Goal: Task Accomplishment & Management: Complete application form

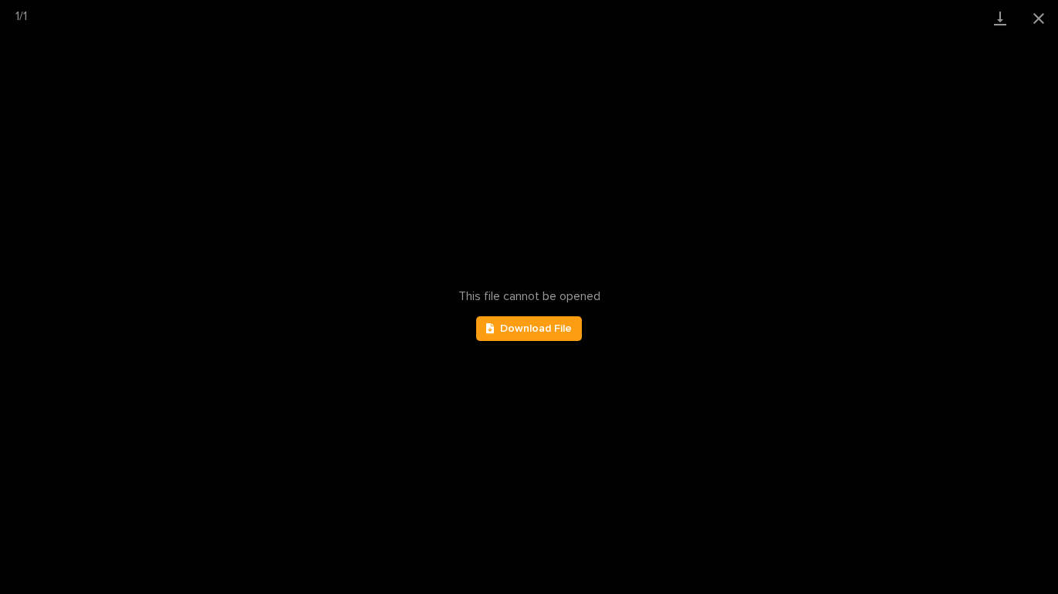
scroll to position [1326, 0]
click at [1040, 11] on button "Close gallery" at bounding box center [1038, 18] width 39 height 36
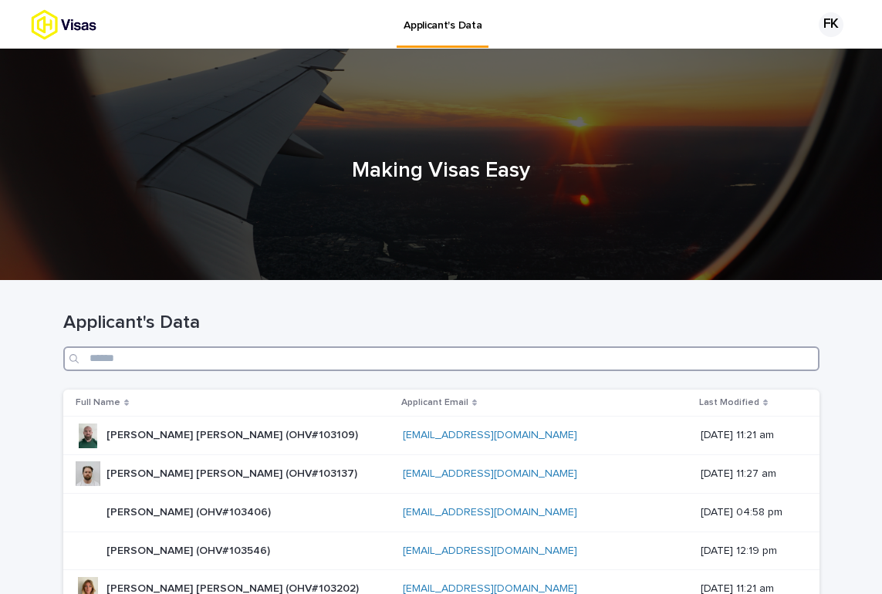
click at [257, 365] on input "Search" at bounding box center [441, 358] width 756 height 25
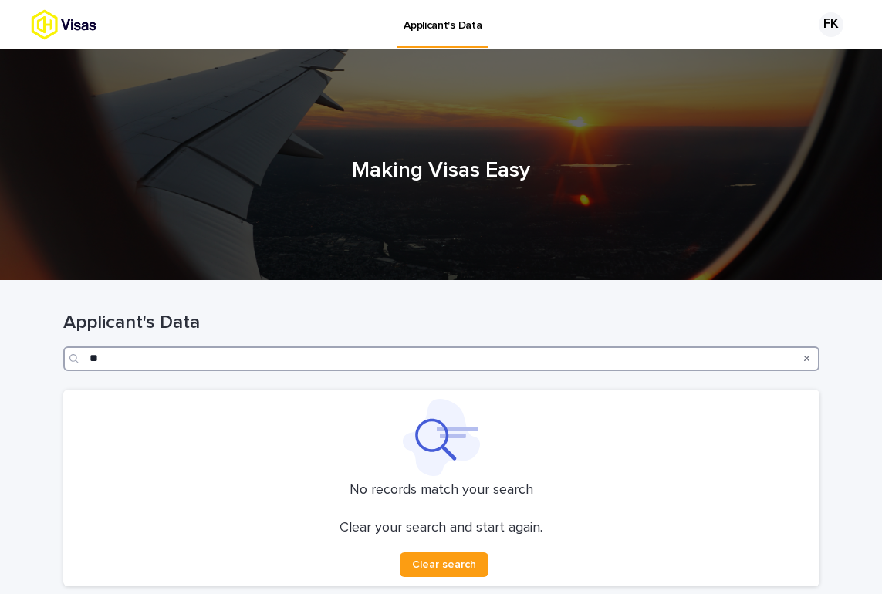
type input "*"
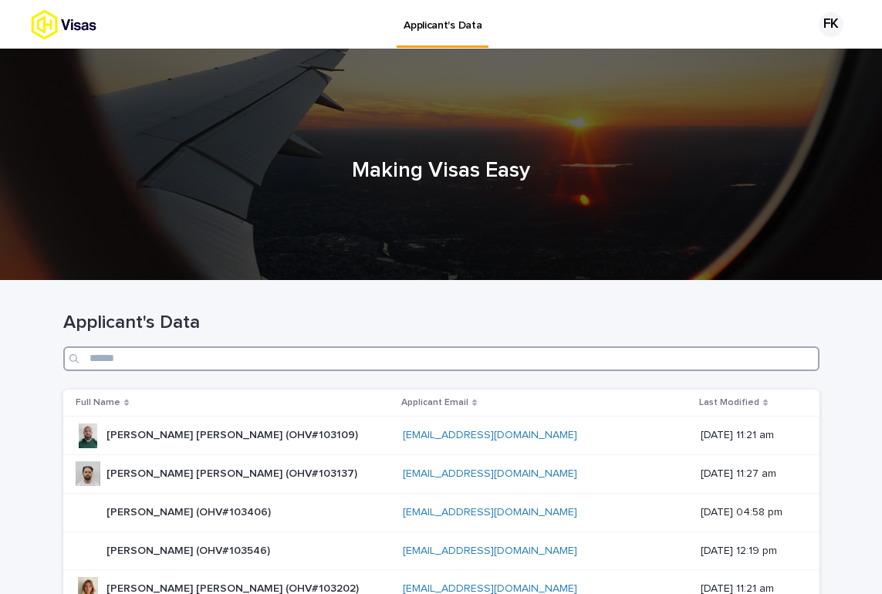
click at [319, 355] on input "Search" at bounding box center [441, 358] width 756 height 25
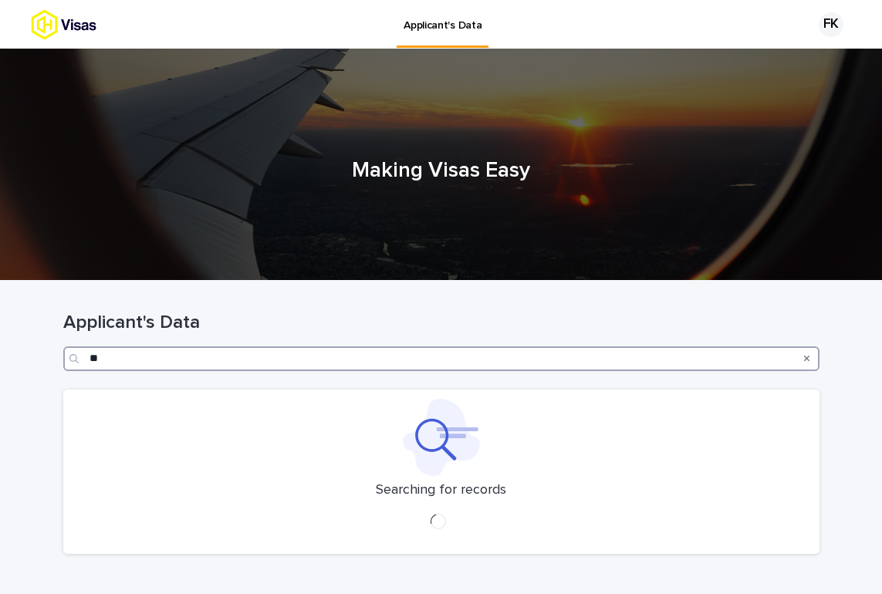
type input "*"
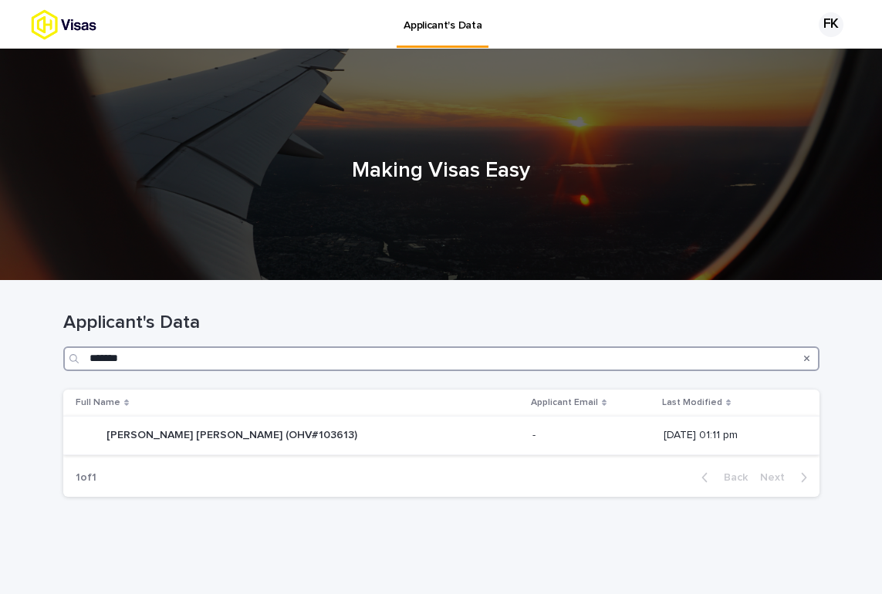
type input "*******"
click at [356, 418] on td "Michael James Anthony Schoonderwoerd (OHV#103613) Michael James Anthony Schoond…" at bounding box center [294, 436] width 463 height 39
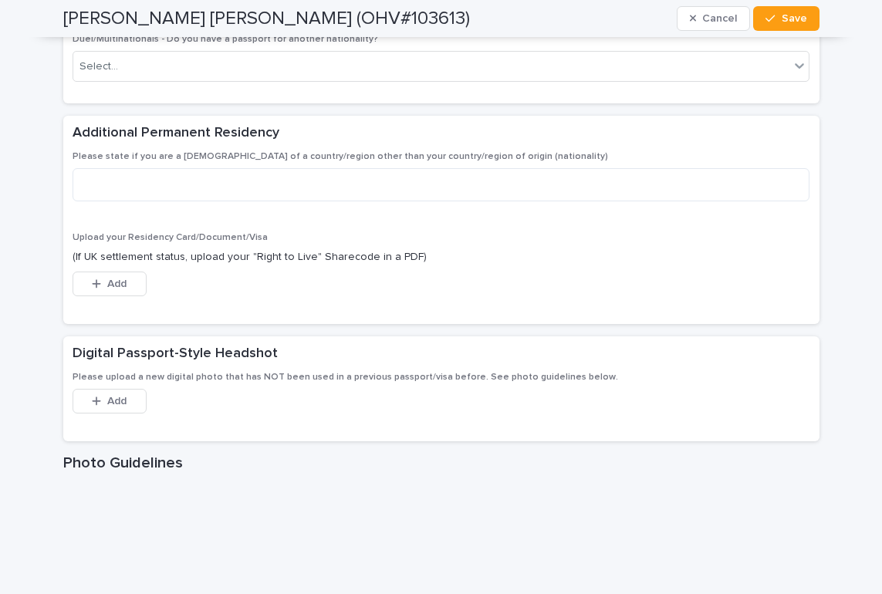
scroll to position [1958, 0]
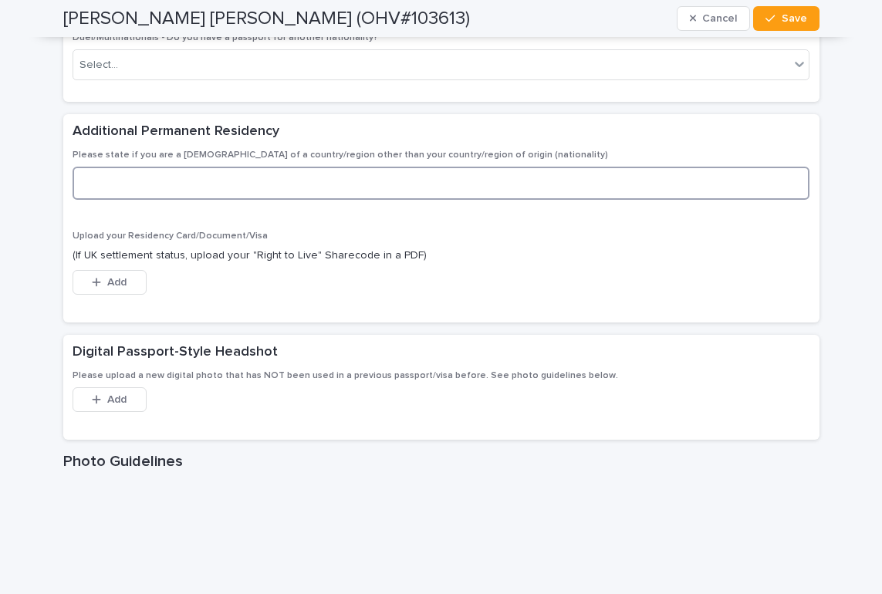
click at [222, 167] on textarea at bounding box center [441, 183] width 737 height 33
type textarea "*"
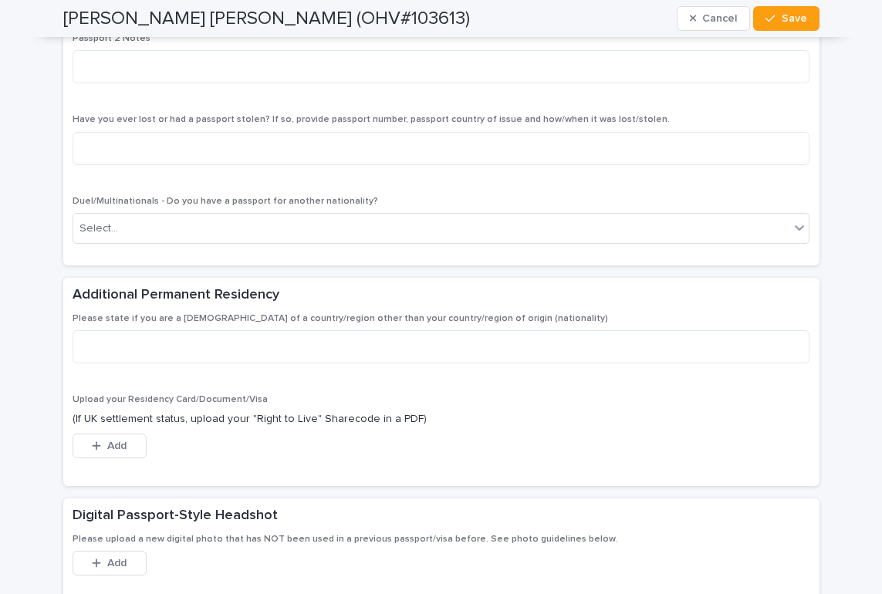
scroll to position [1791, 0]
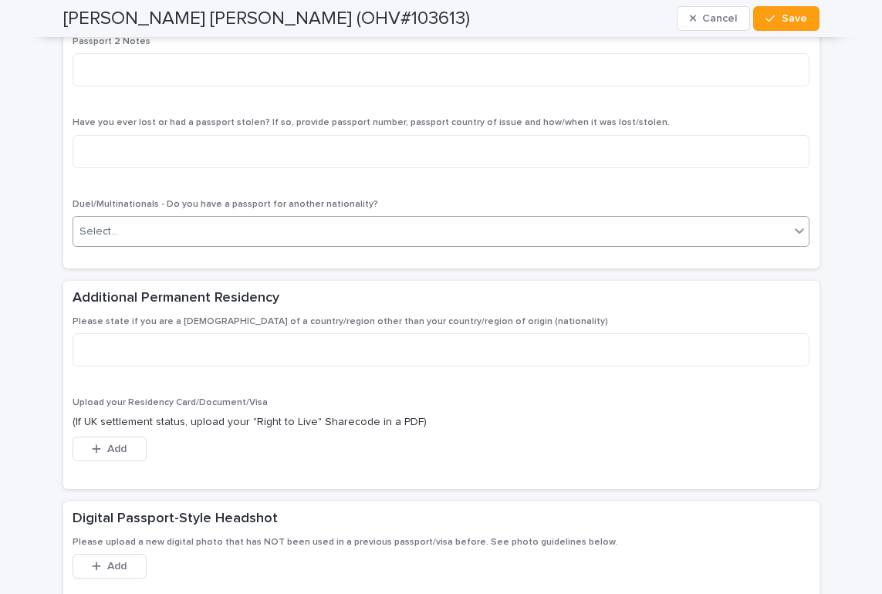
click at [263, 219] on div "Select..." at bounding box center [431, 231] width 717 height 25
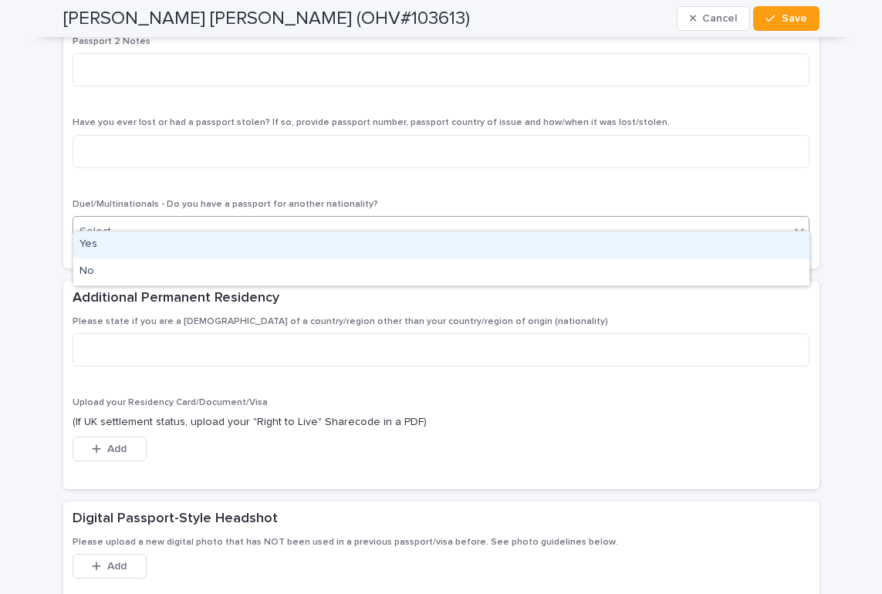
click at [193, 255] on div "Yes" at bounding box center [441, 244] width 736 height 27
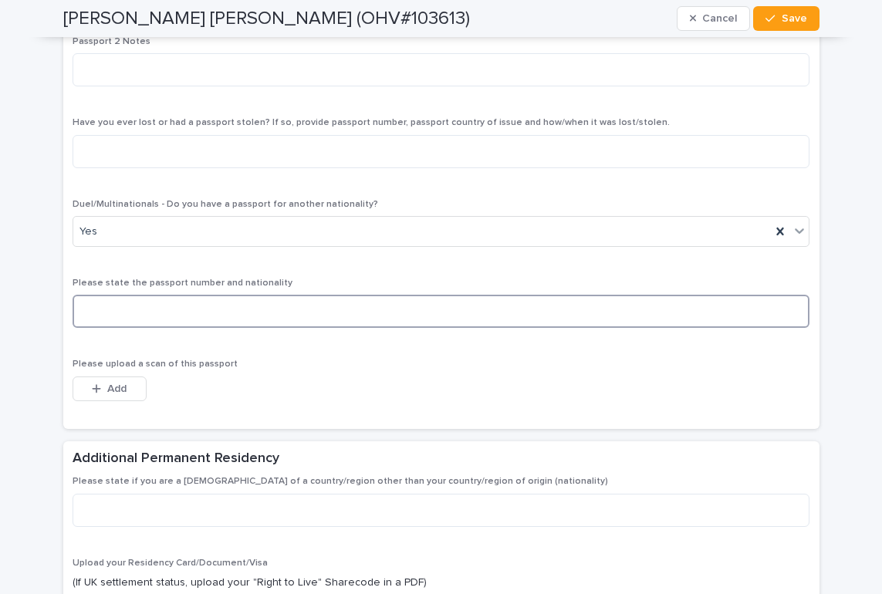
click at [166, 302] on textarea at bounding box center [441, 311] width 737 height 33
type textarea "**********"
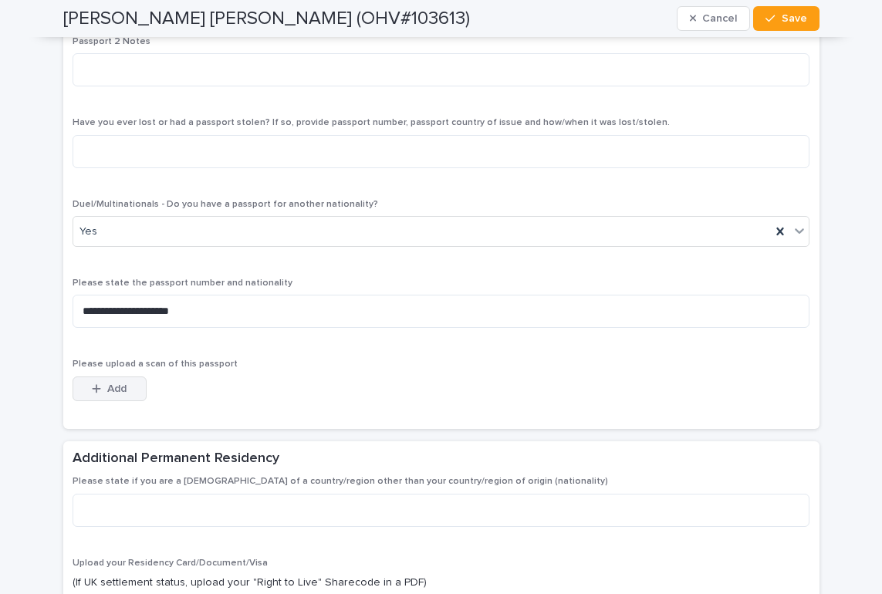
click at [127, 376] on button "Add" at bounding box center [110, 388] width 74 height 25
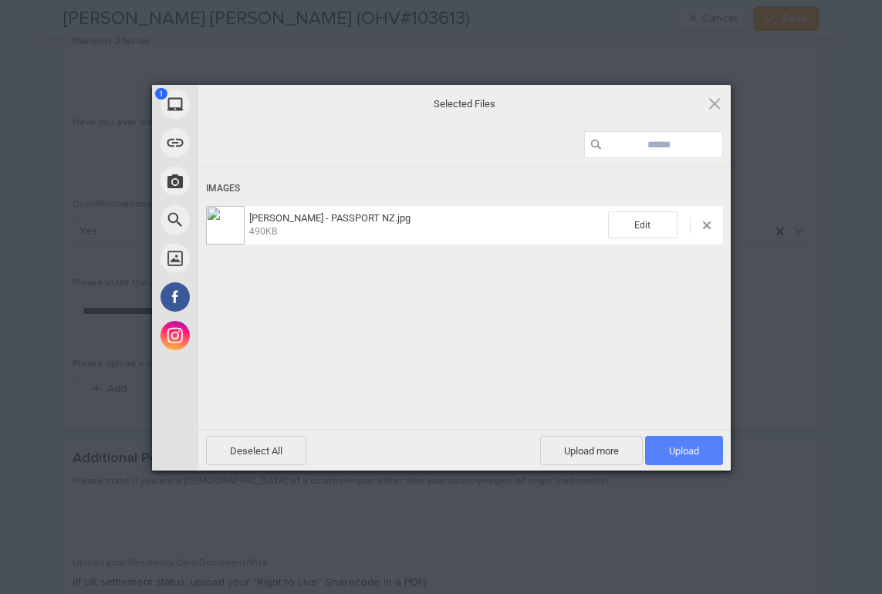
click at [669, 447] on span "Upload 1" at bounding box center [684, 451] width 30 height 12
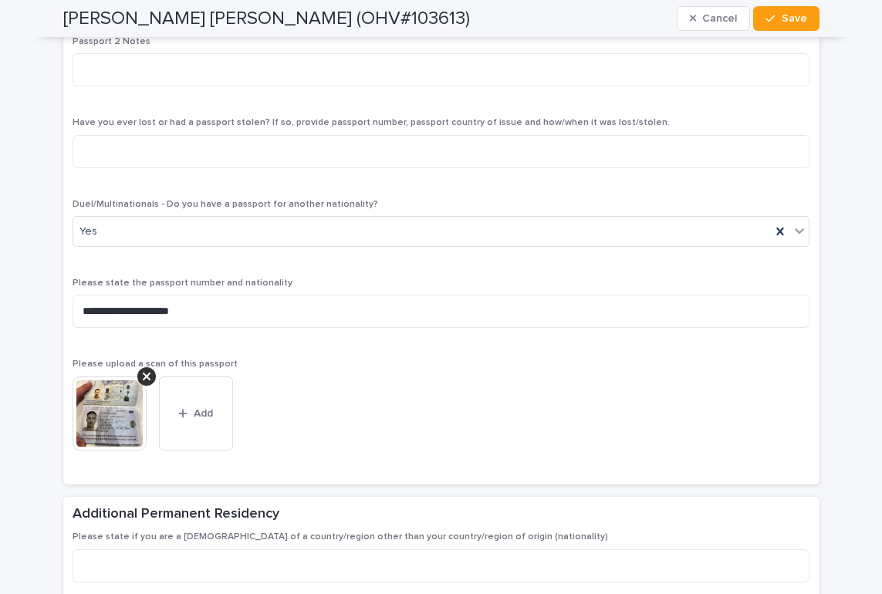
scroll to position [2220, 0]
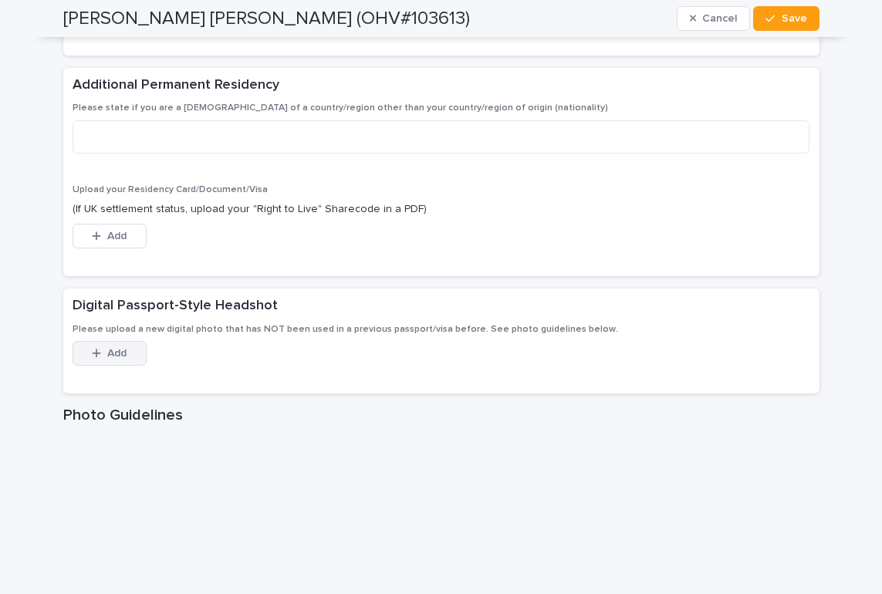
click at [103, 348] on div "button" at bounding box center [99, 353] width 15 height 11
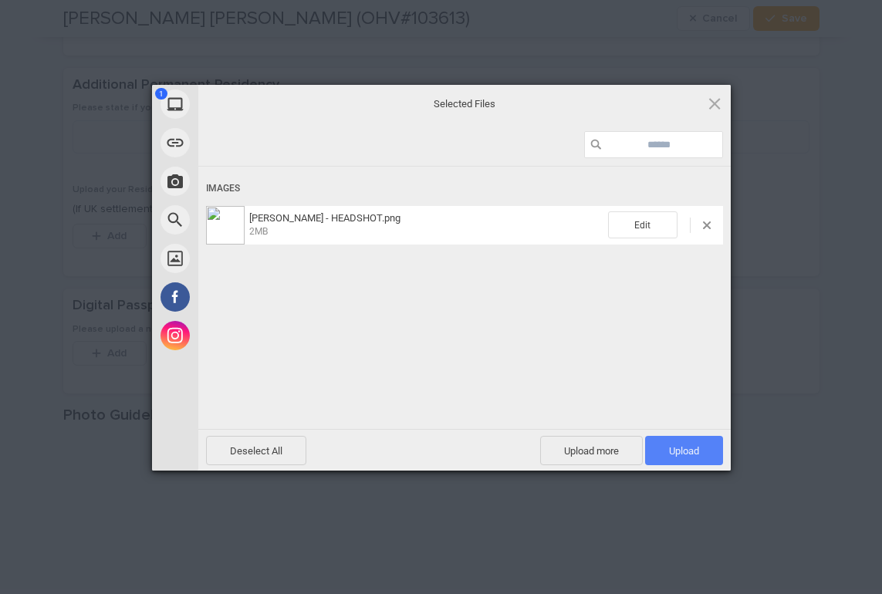
click at [693, 454] on span "Upload 1" at bounding box center [684, 451] width 30 height 12
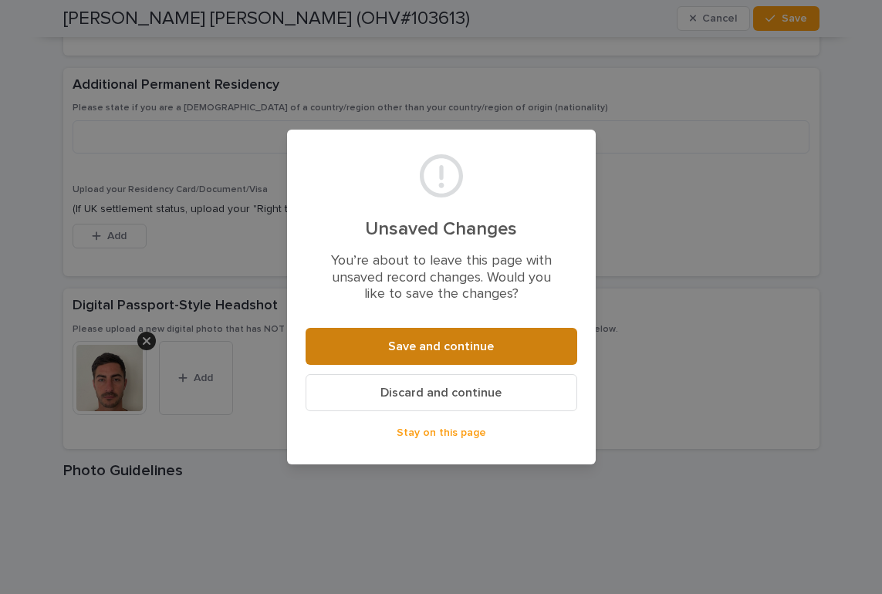
click at [445, 342] on span "Save and continue" at bounding box center [441, 346] width 106 height 12
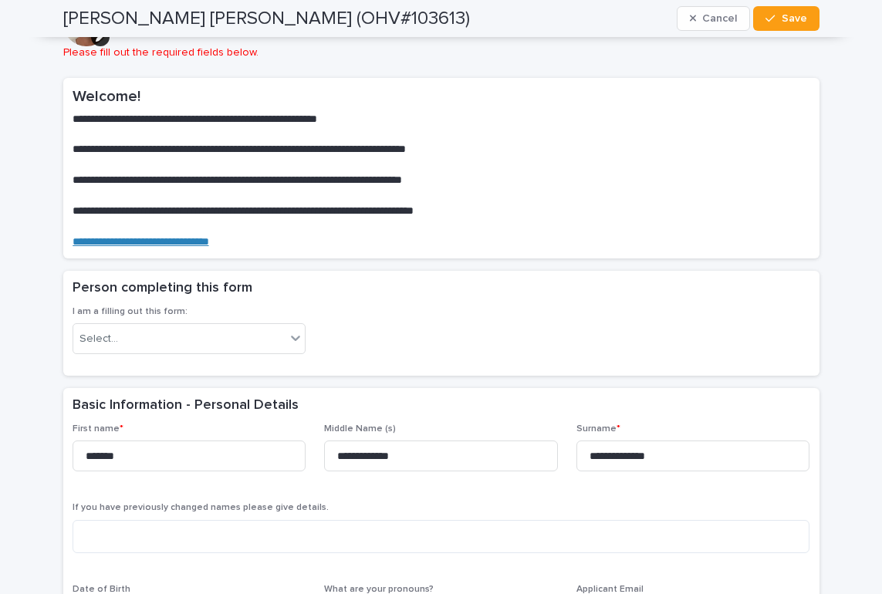
scroll to position [6, 0]
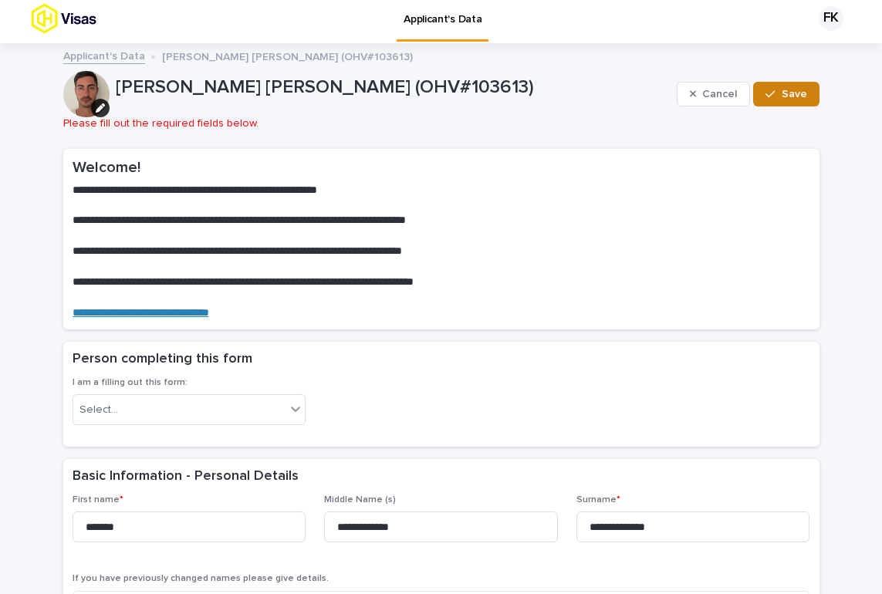
click at [770, 92] on icon "button" at bounding box center [769, 94] width 9 height 11
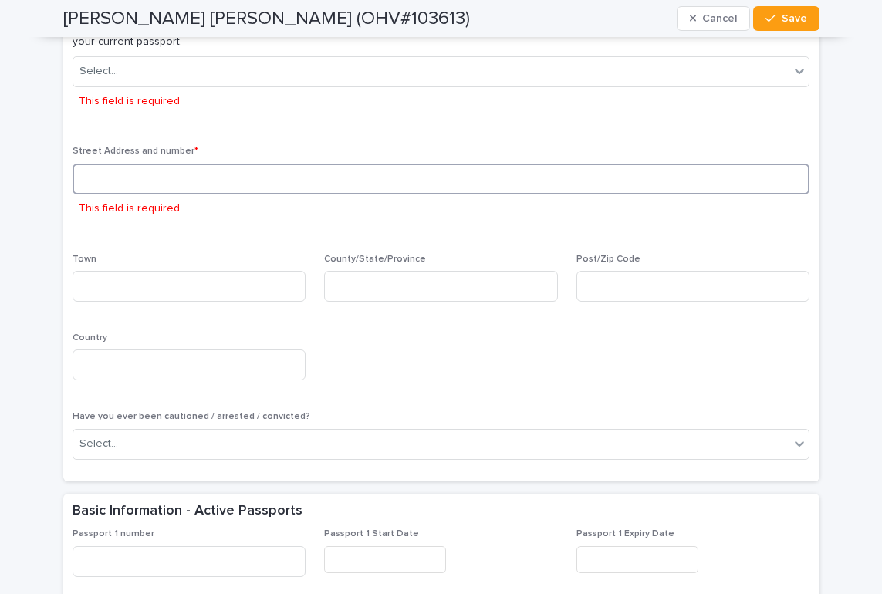
click at [266, 164] on input at bounding box center [441, 179] width 737 height 31
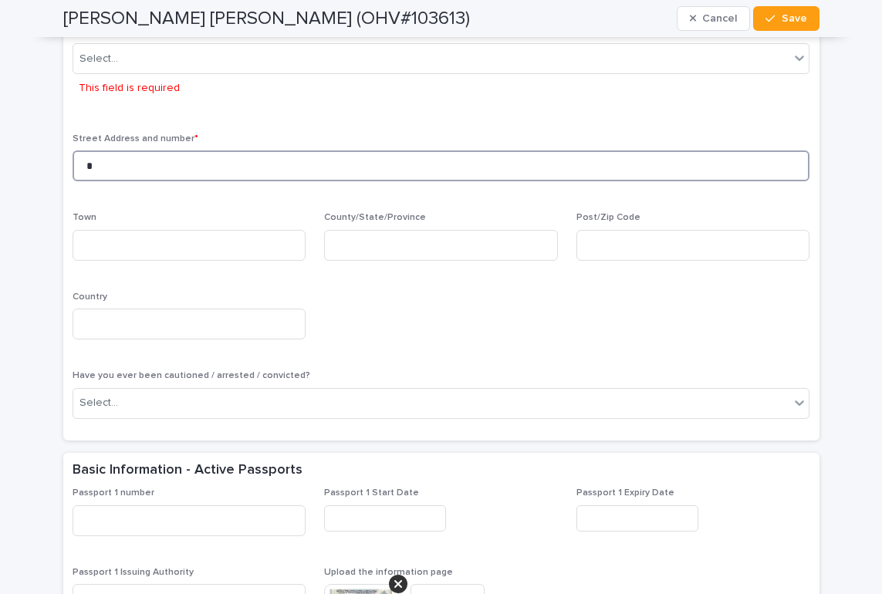
scroll to position [835, 0]
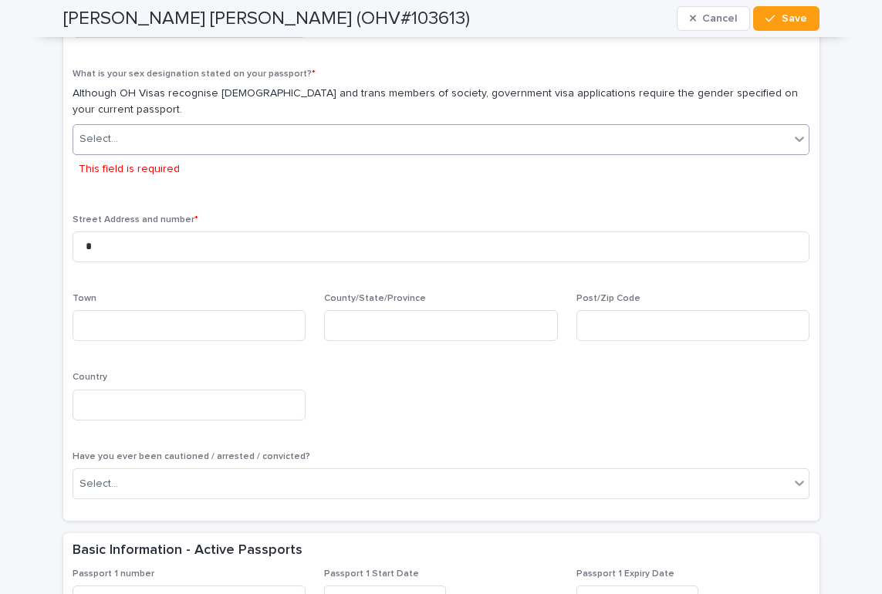
click at [388, 128] on div "Select..." at bounding box center [431, 139] width 717 height 25
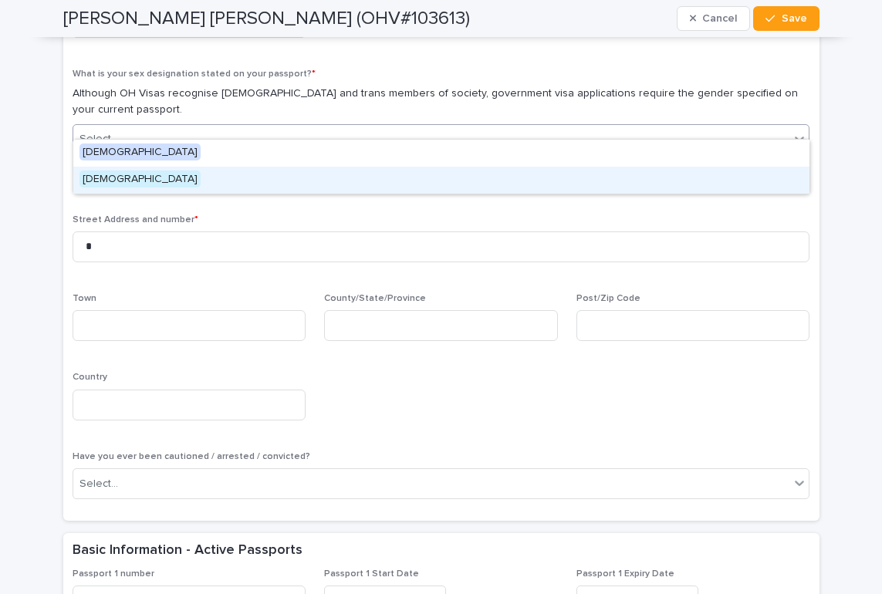
click at [331, 184] on div "Male" at bounding box center [441, 180] width 736 height 27
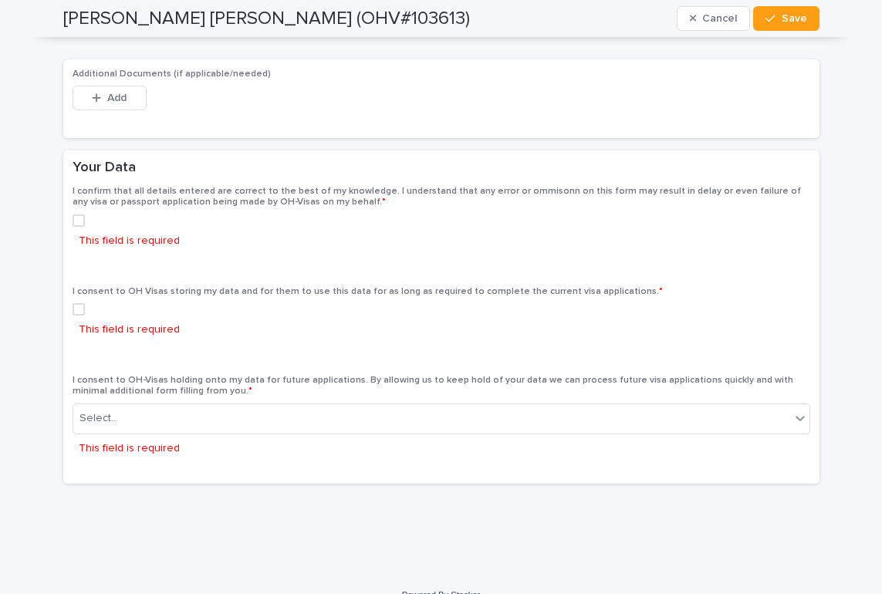
scroll to position [3039, 0]
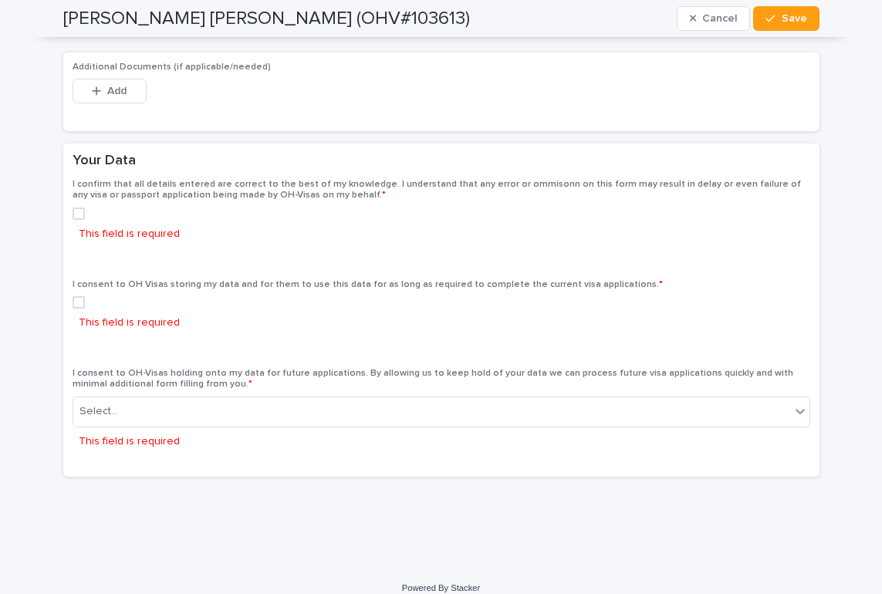
click at [79, 208] on span at bounding box center [79, 214] width 12 height 12
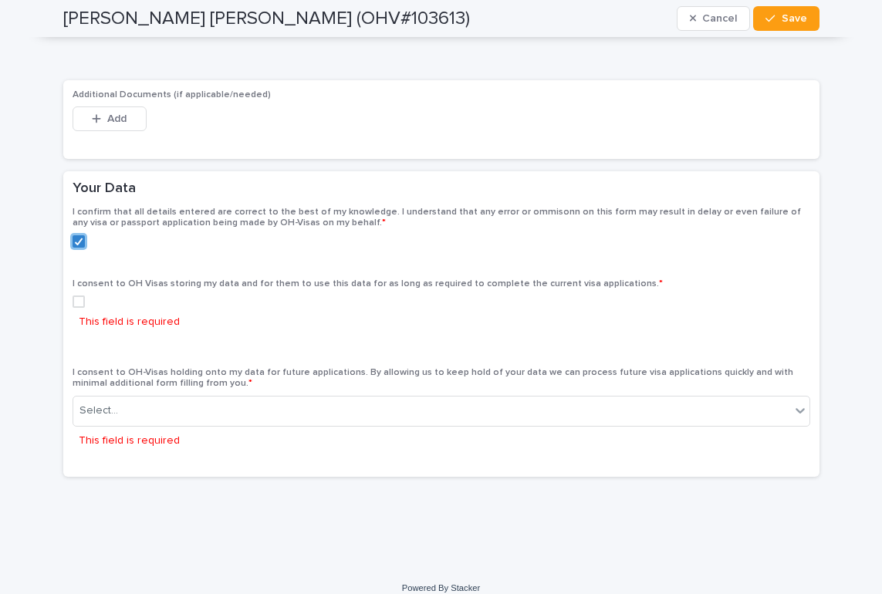
click at [79, 295] on span at bounding box center [79, 301] width 12 height 12
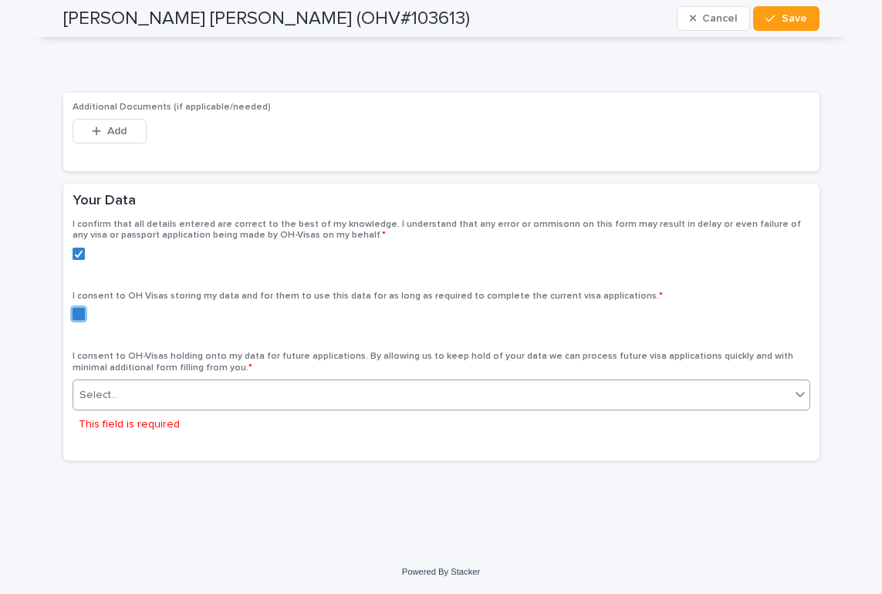
scroll to position [2983, 0]
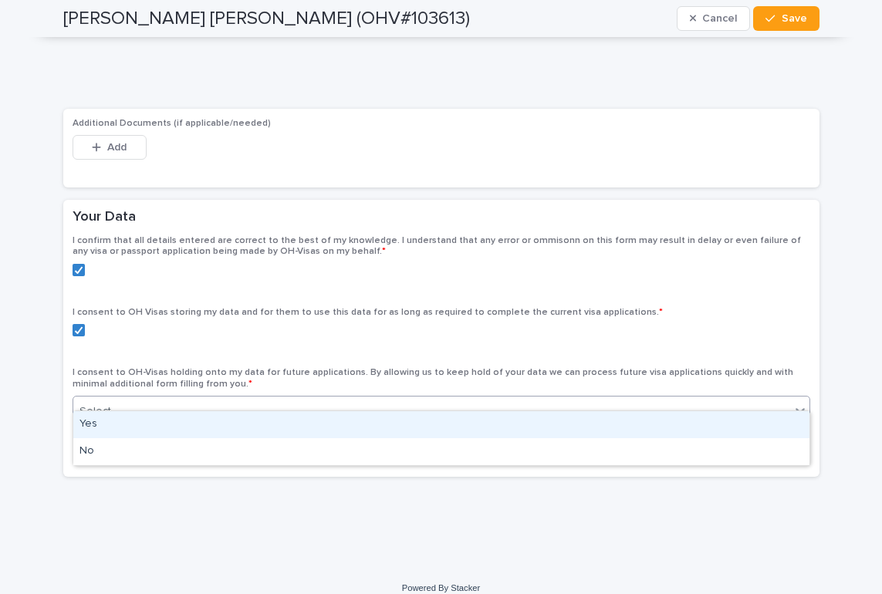
click at [169, 399] on div "Select..." at bounding box center [431, 411] width 717 height 25
click at [154, 431] on div "Yes" at bounding box center [441, 424] width 736 height 27
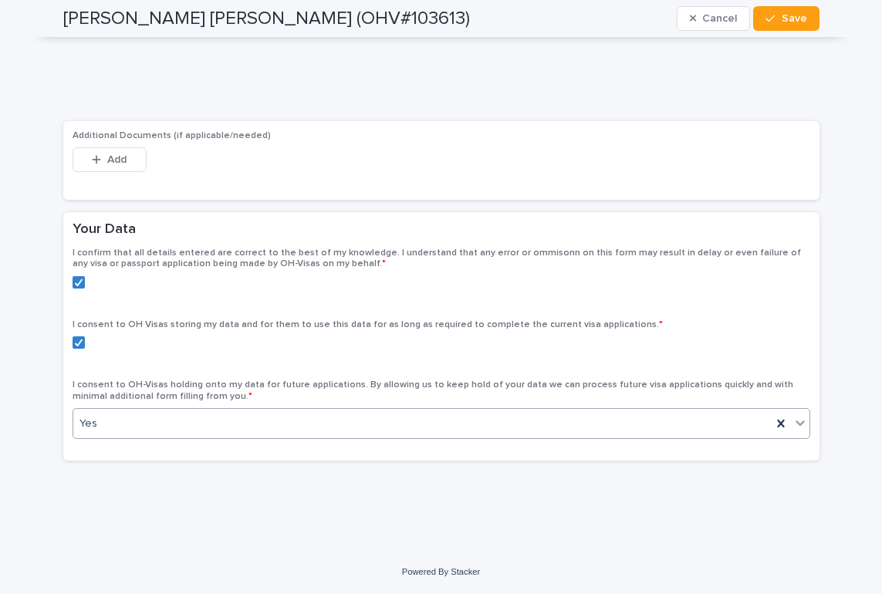
scroll to position [2954, 0]
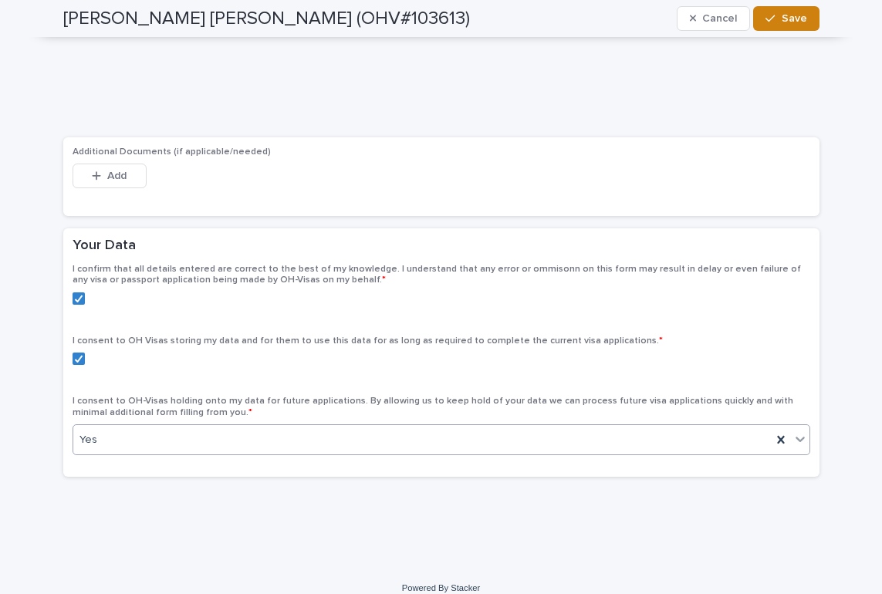
click at [788, 25] on button "Save" at bounding box center [786, 18] width 66 height 25
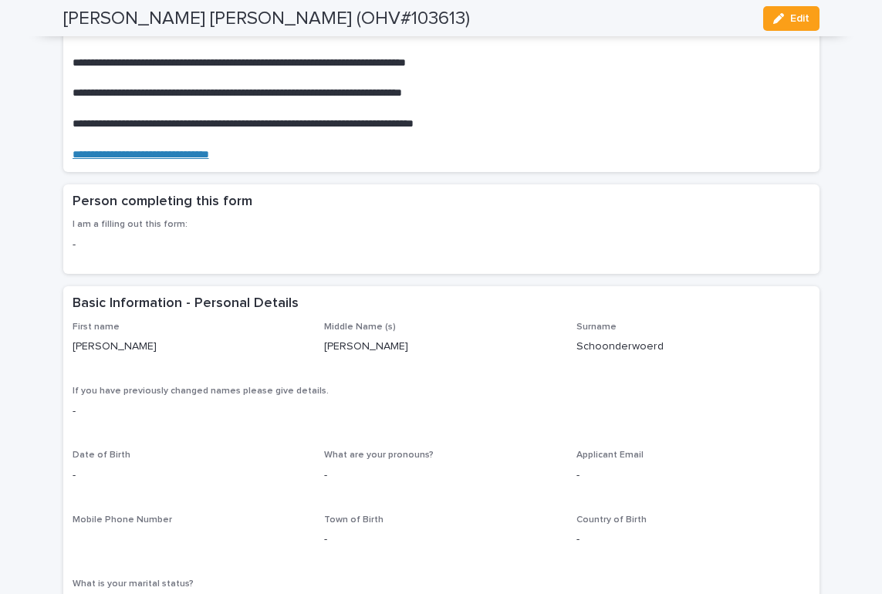
scroll to position [0, 0]
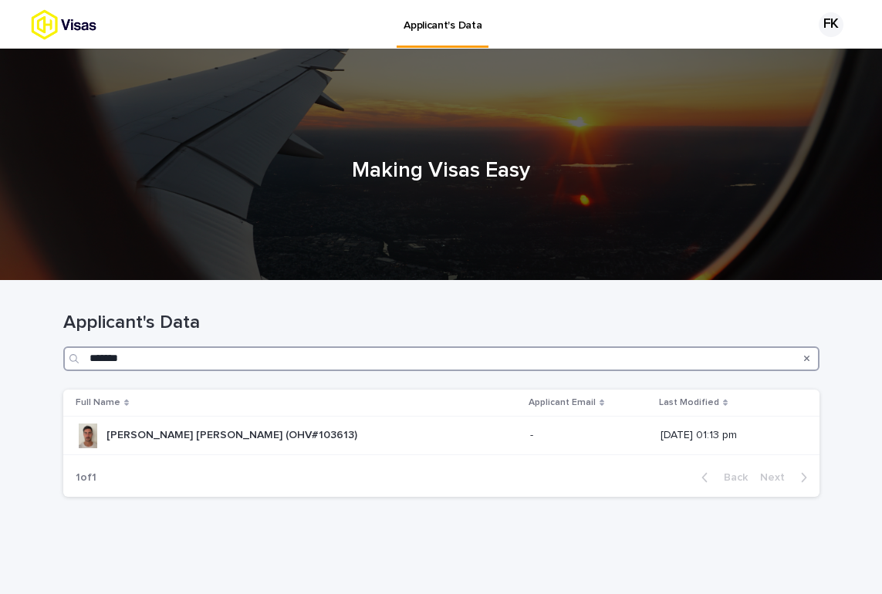
click at [253, 361] on input "*******" at bounding box center [441, 358] width 756 height 25
type input "*"
type input "*******"
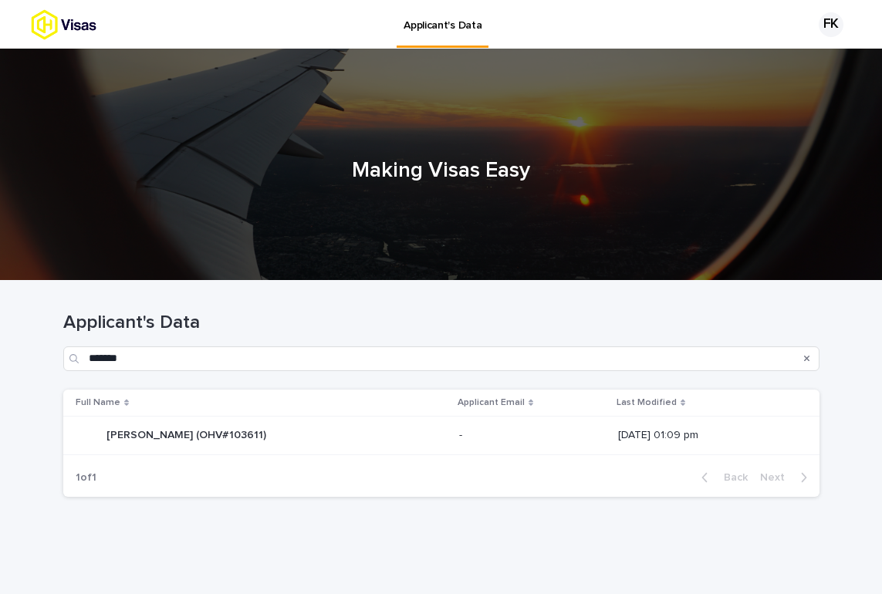
click at [367, 398] on div "Full Name" at bounding box center [262, 402] width 373 height 17
click at [329, 435] on div "Billy Joshua Mullins (OHV#103611) Billy Joshua Mullins (OHV#103611)" at bounding box center [262, 435] width 372 height 25
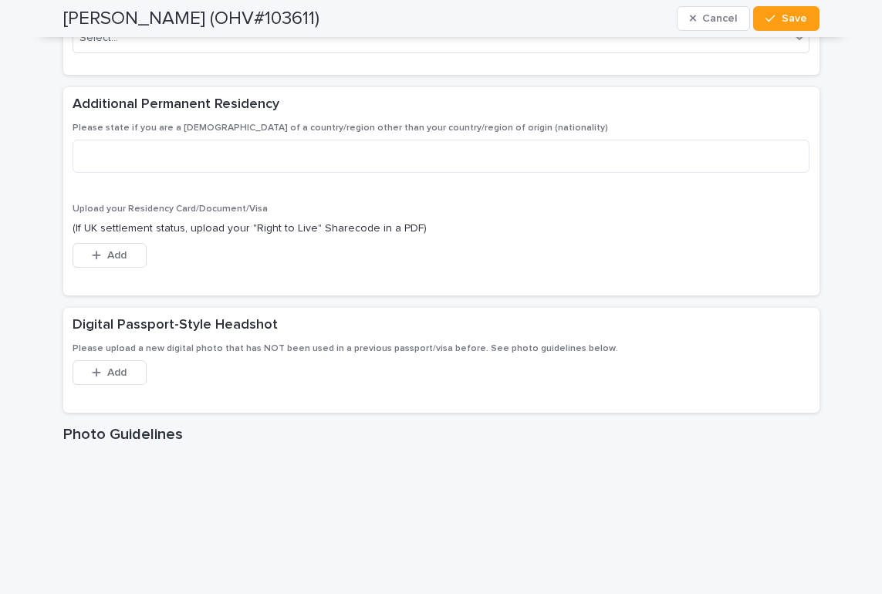
scroll to position [1984, 0]
click at [123, 368] on span "Add" at bounding box center [116, 373] width 19 height 11
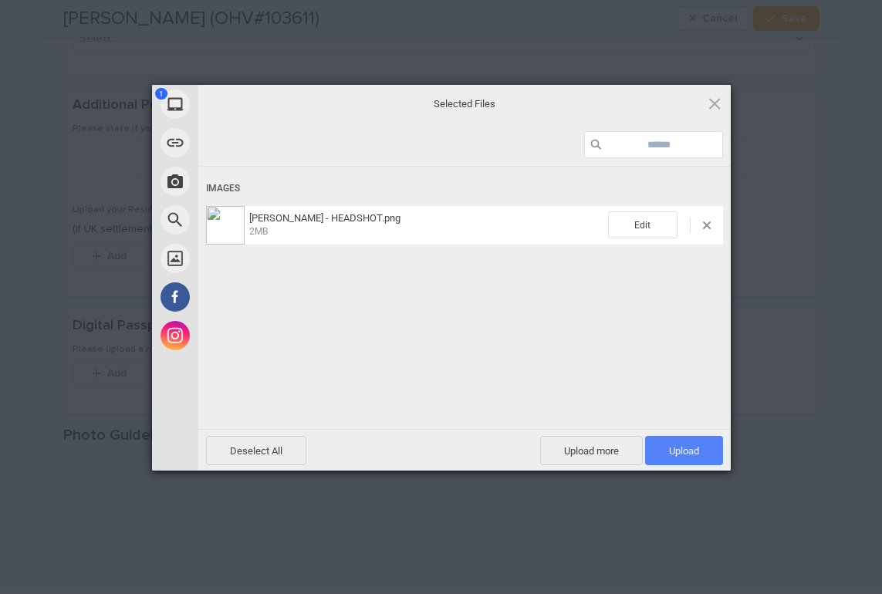
click at [659, 447] on span "Upload 1" at bounding box center [684, 450] width 78 height 29
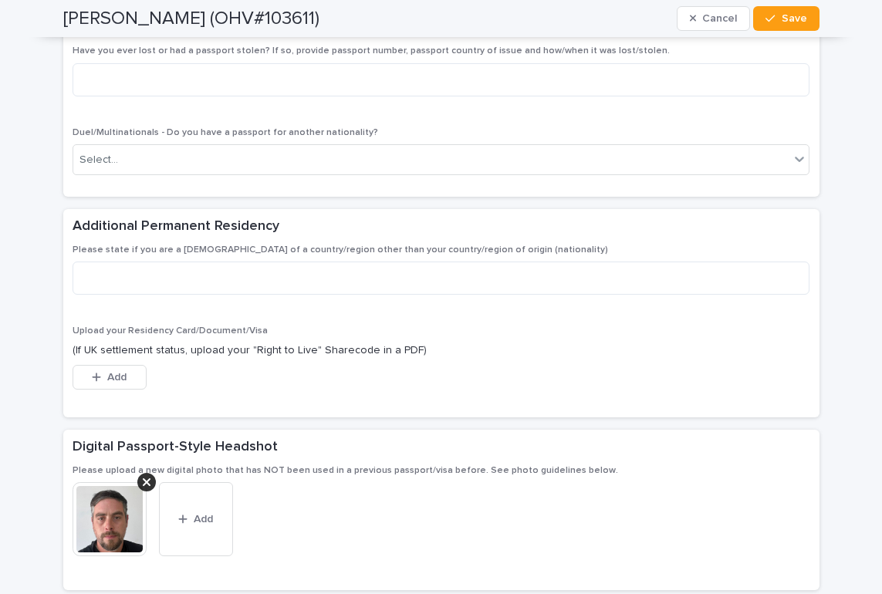
scroll to position [2036, 0]
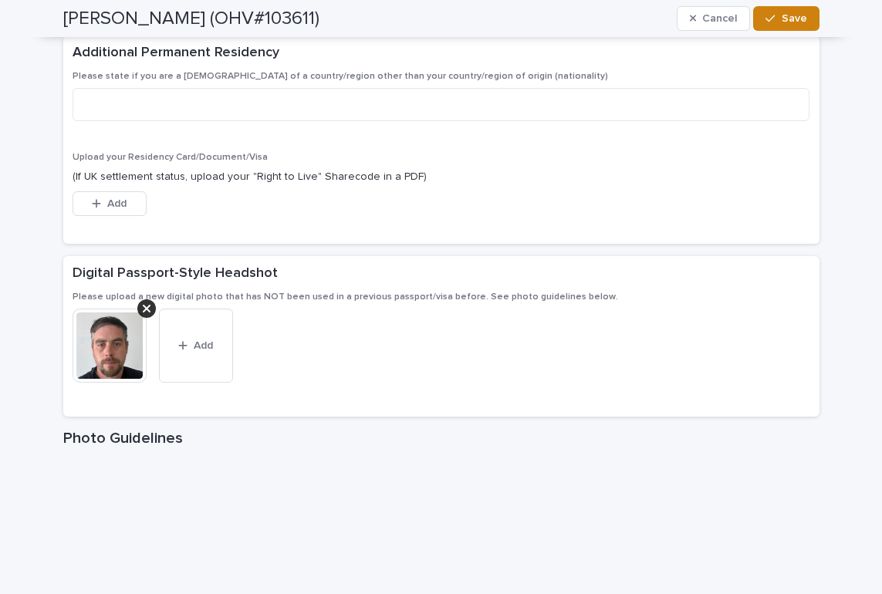
click at [787, 19] on span "Save" at bounding box center [793, 18] width 25 height 11
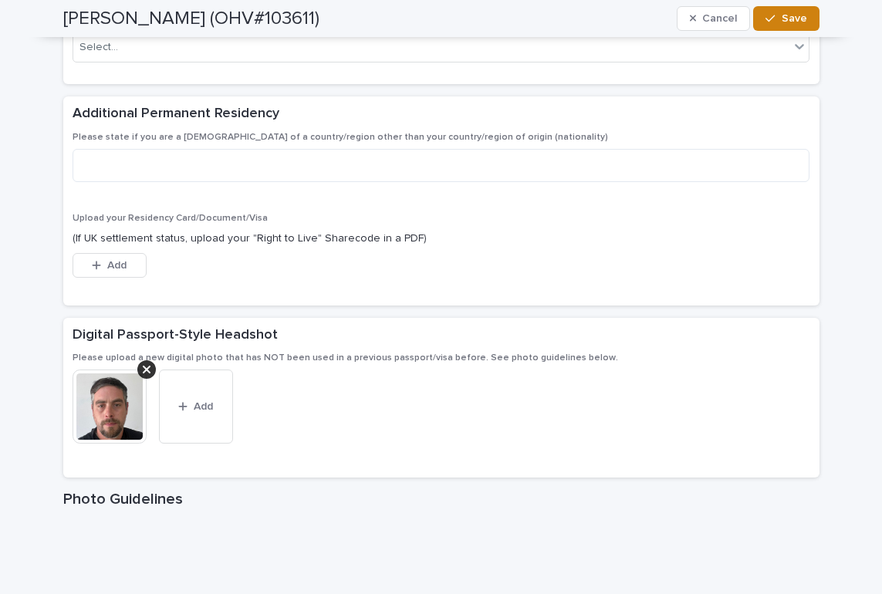
scroll to position [903, 0]
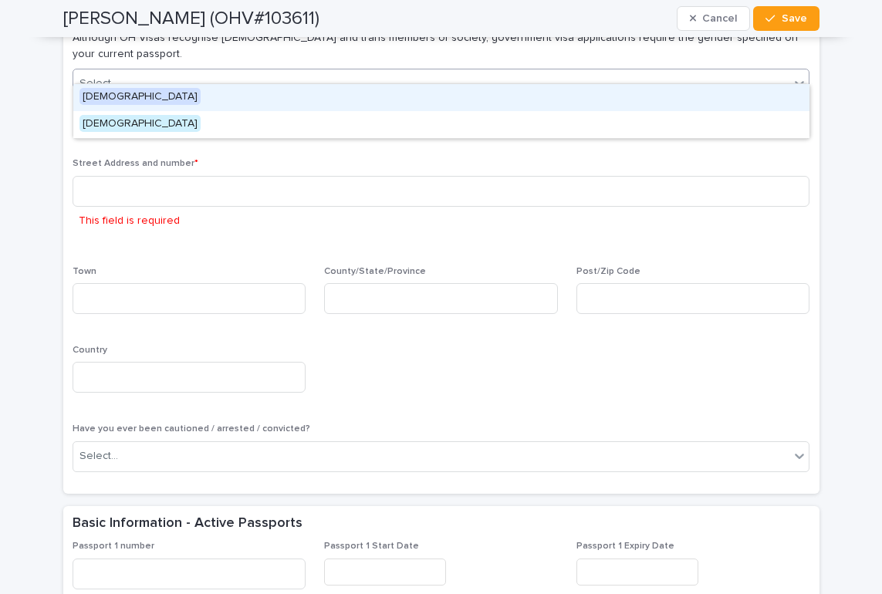
click at [236, 71] on div "Select..." at bounding box center [431, 83] width 717 height 25
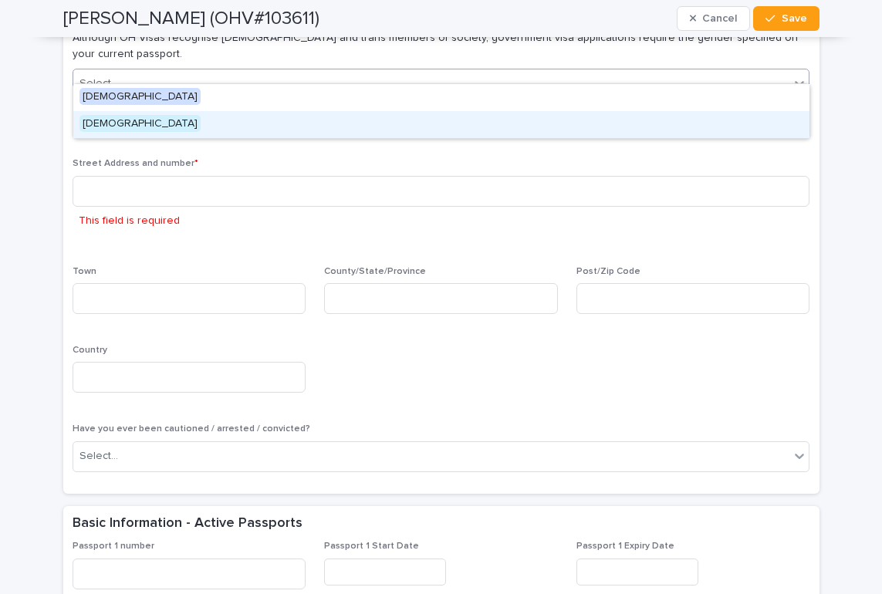
click at [208, 126] on div "Male" at bounding box center [441, 124] width 736 height 27
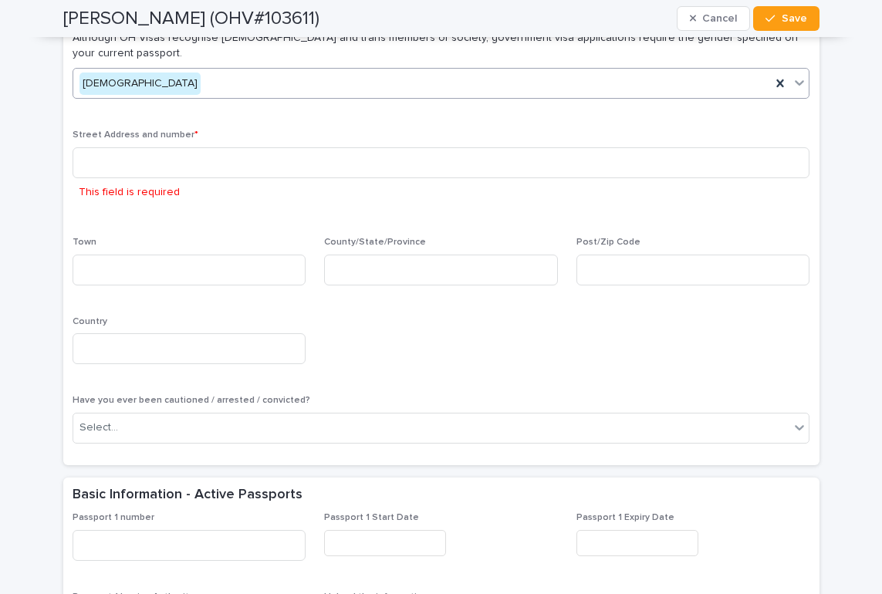
click at [194, 187] on div "Street Address and number * This field is required" at bounding box center [441, 174] width 737 height 89
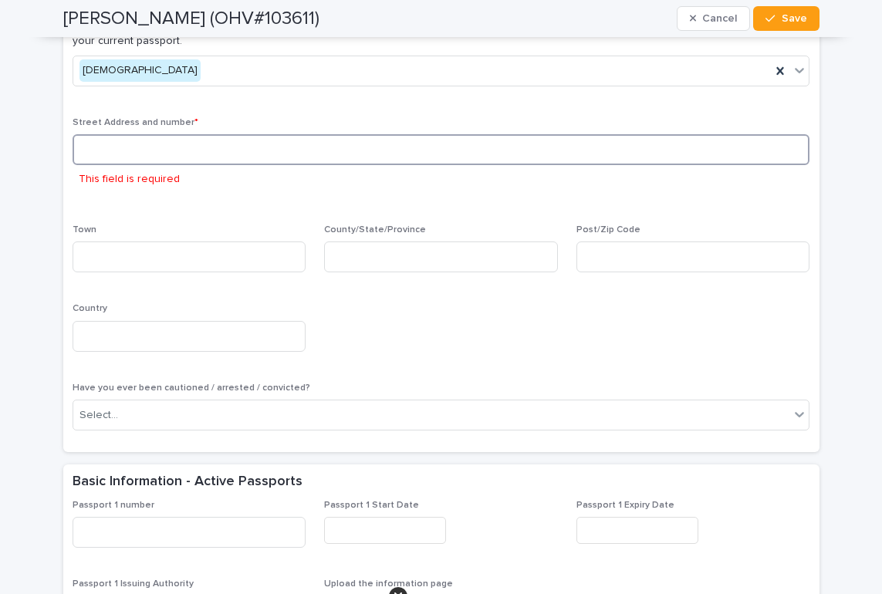
click at [204, 141] on input at bounding box center [441, 149] width 737 height 31
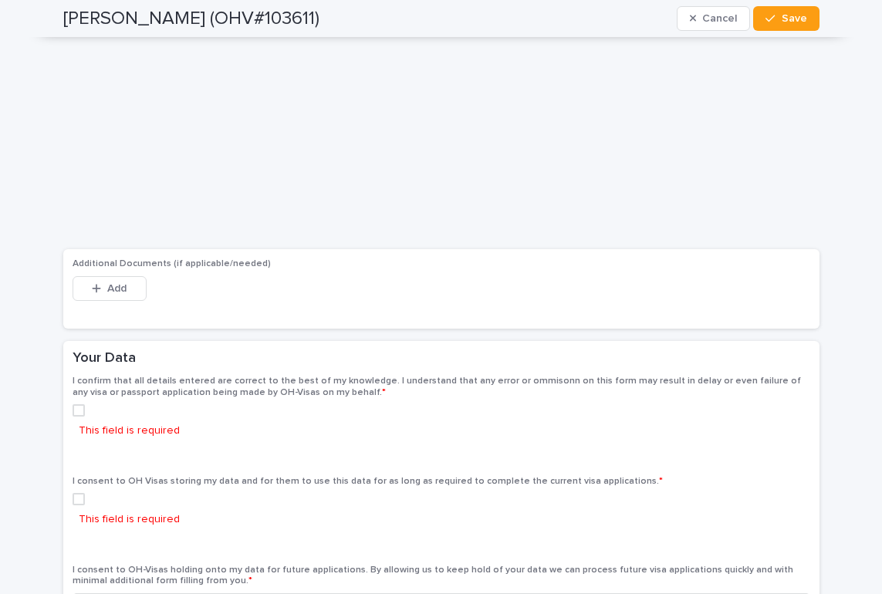
scroll to position [2671, 0]
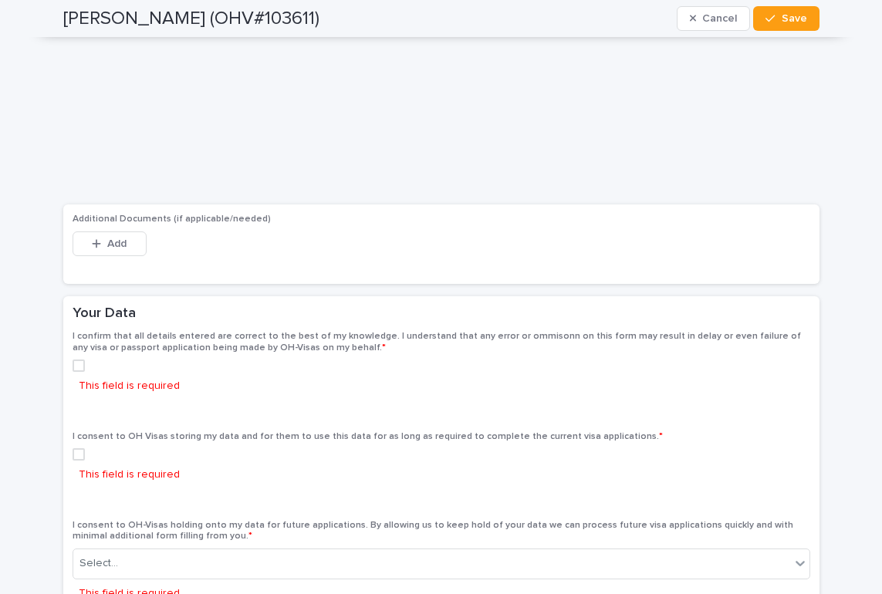
click at [73, 359] on span at bounding box center [79, 365] width 12 height 12
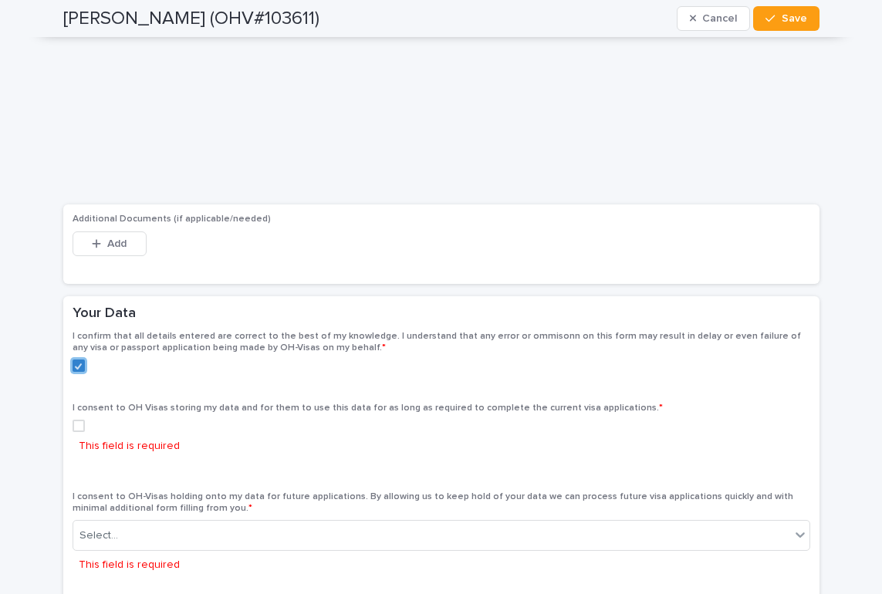
click at [77, 440] on div "This field is required" at bounding box center [441, 440] width 737 height 41
click at [79, 420] on span at bounding box center [79, 426] width 12 height 12
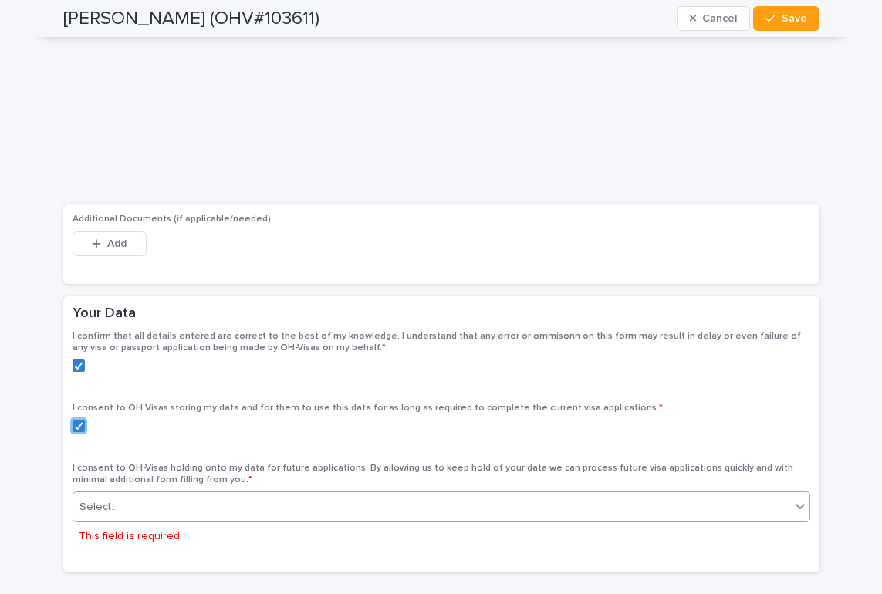
click at [176, 504] on div "Select..." at bounding box center [441, 506] width 737 height 31
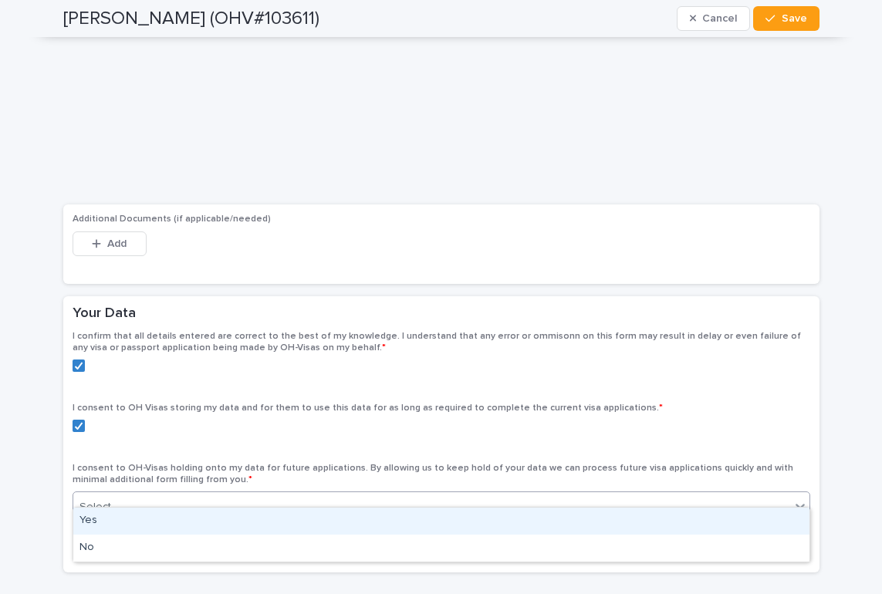
click at [175, 520] on div "Yes" at bounding box center [441, 521] width 736 height 27
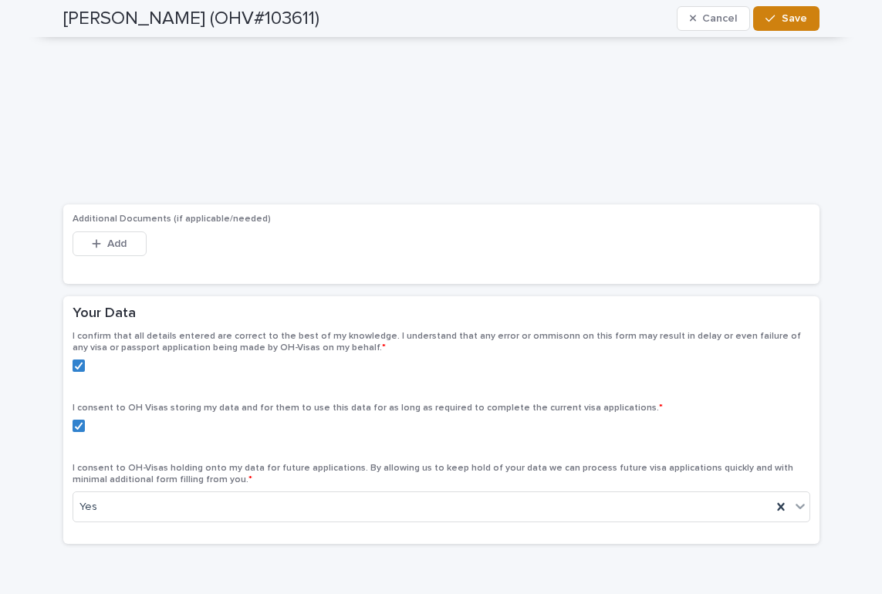
click at [781, 10] on button "Save" at bounding box center [786, 18] width 66 height 25
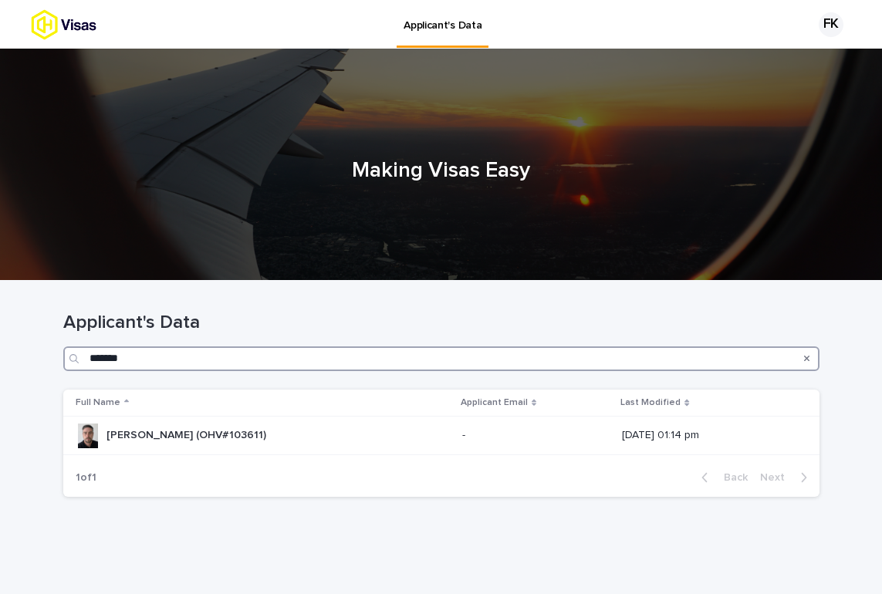
click at [250, 348] on input "*******" at bounding box center [441, 358] width 756 height 25
type input "******"
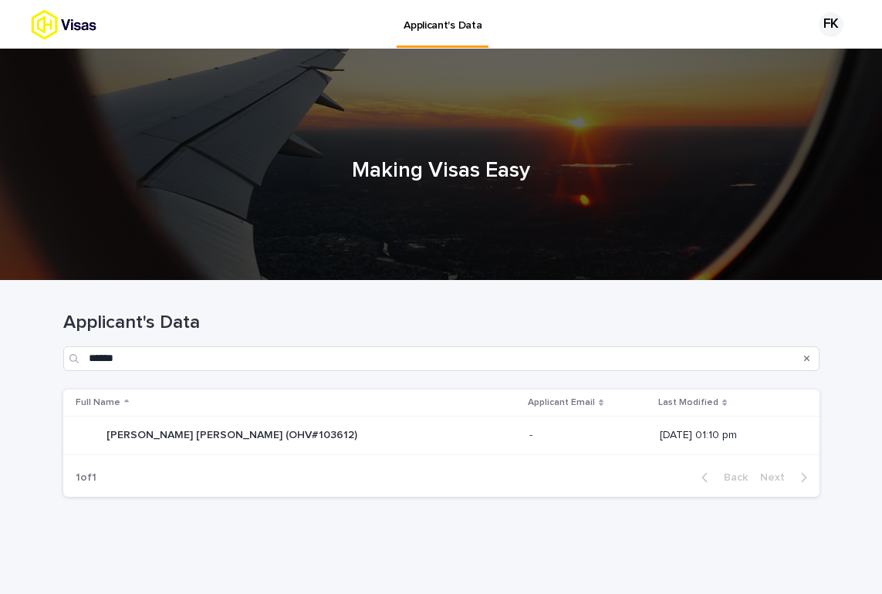
click at [274, 423] on div "John David Ernest Willett (OHV#103612) John David Ernest Willett (OHV#103612)" at bounding box center [231, 435] width 251 height 25
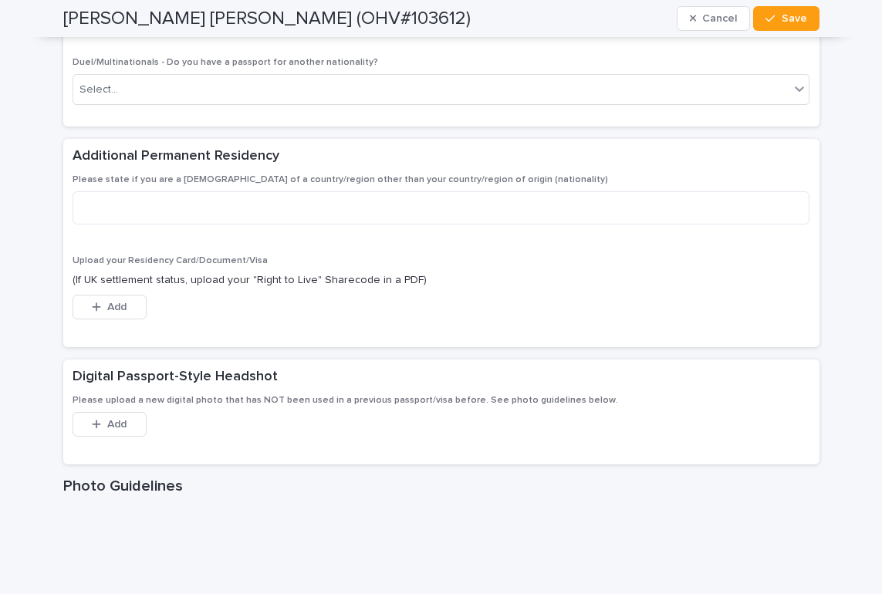
scroll to position [2015, 0]
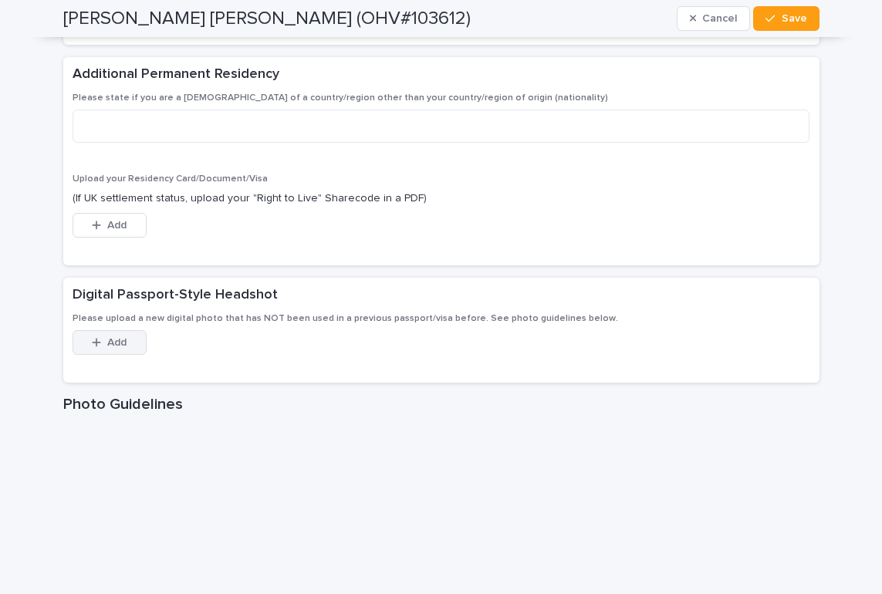
click at [108, 337] on span "Add" at bounding box center [116, 342] width 19 height 11
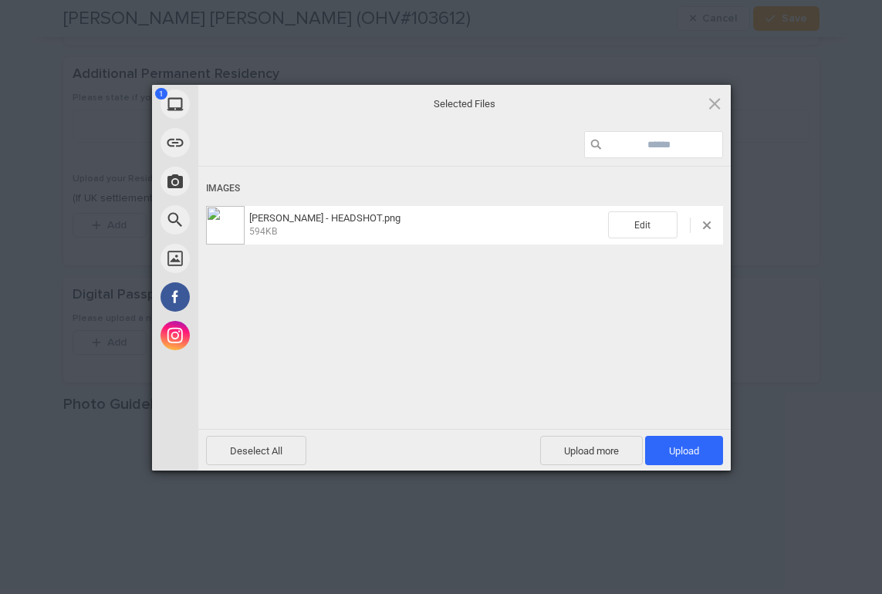
click at [282, 312] on div "Images JACK WILLETT - HEADSHOT.png 594KB Edit" at bounding box center [464, 296] width 532 height 259
click at [657, 439] on span "Upload 1" at bounding box center [684, 450] width 78 height 29
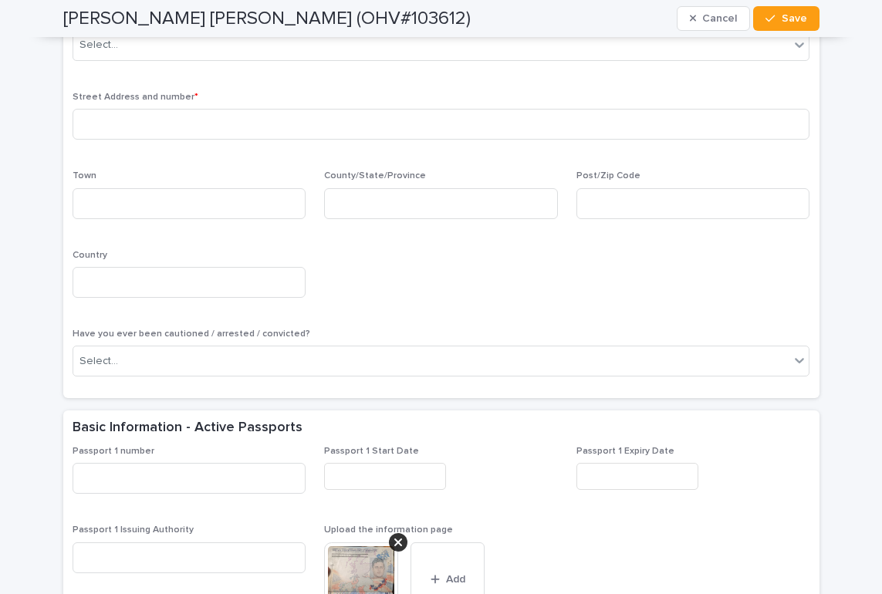
scroll to position [769, 0]
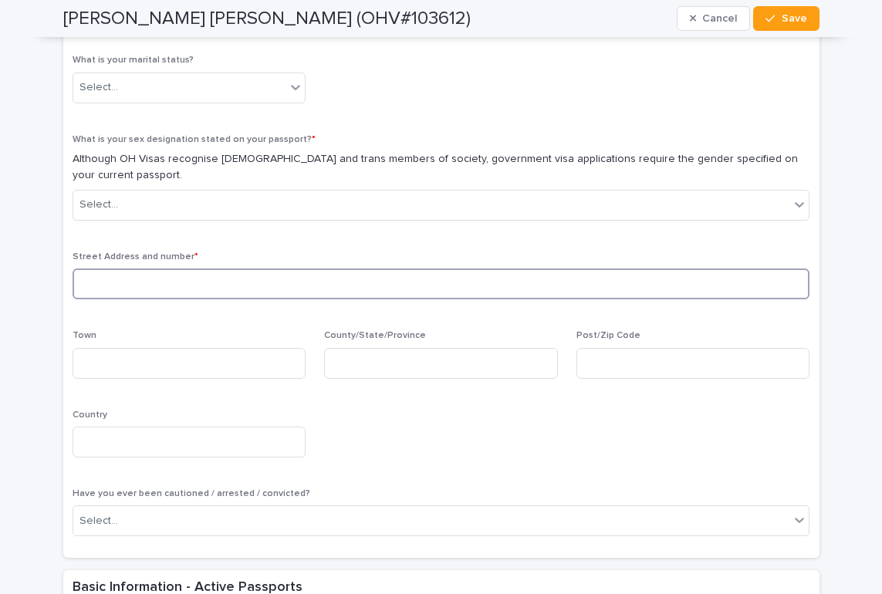
click at [256, 272] on input at bounding box center [441, 283] width 737 height 31
type input "*"
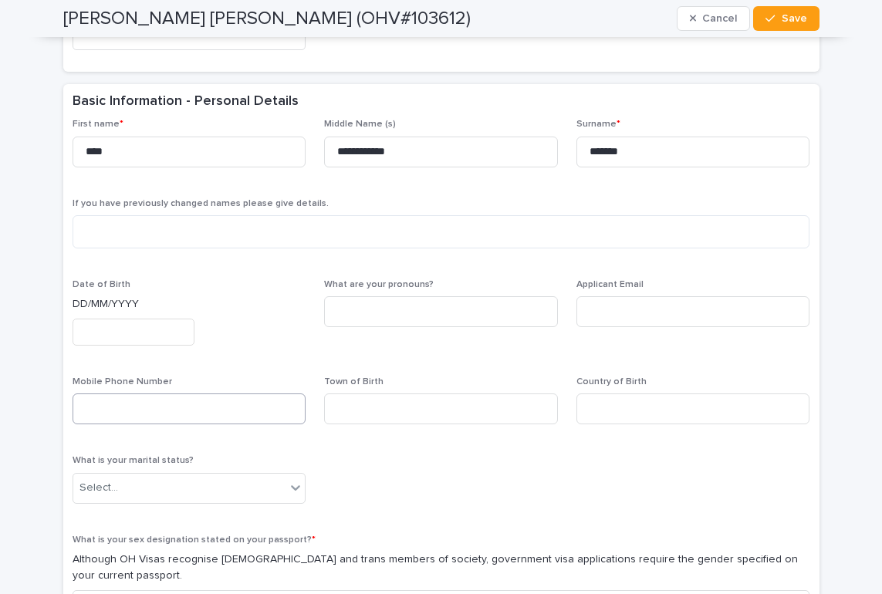
scroll to position [488, 0]
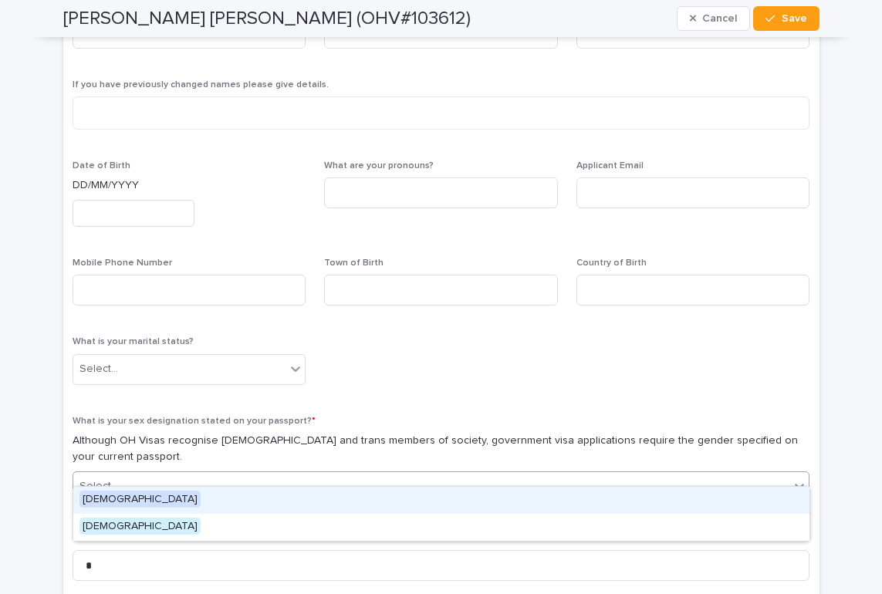
click at [226, 474] on div "Select..." at bounding box center [431, 486] width 717 height 25
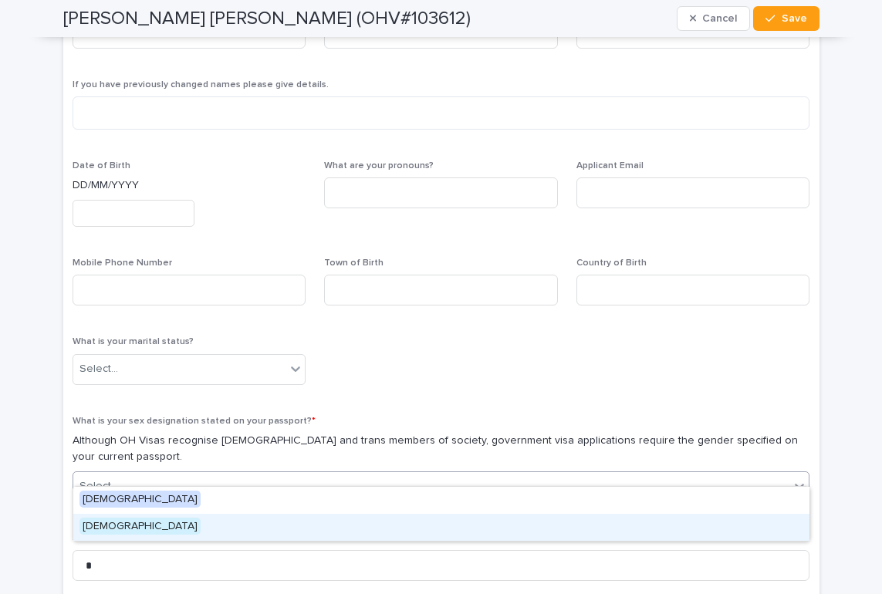
click at [201, 530] on div "Male" at bounding box center [441, 527] width 736 height 27
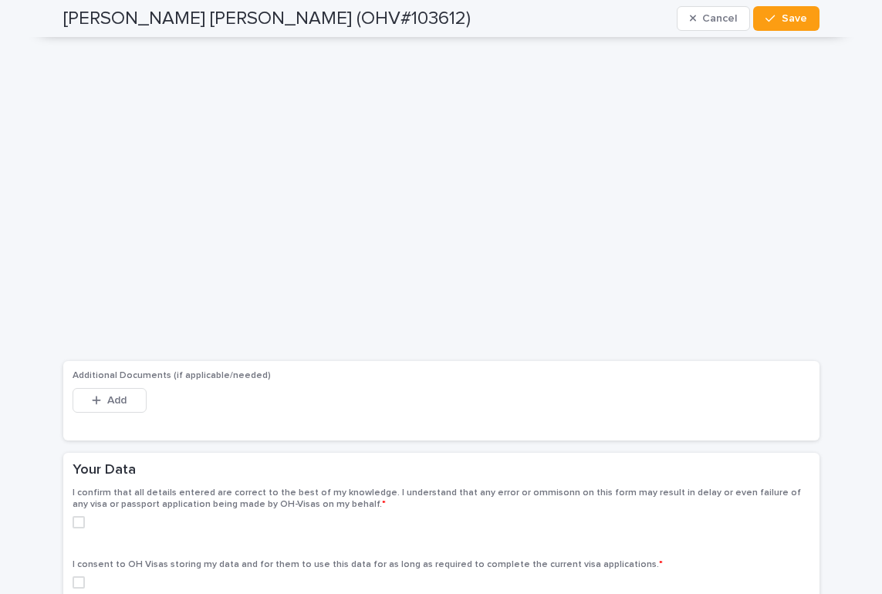
scroll to position [2738, 0]
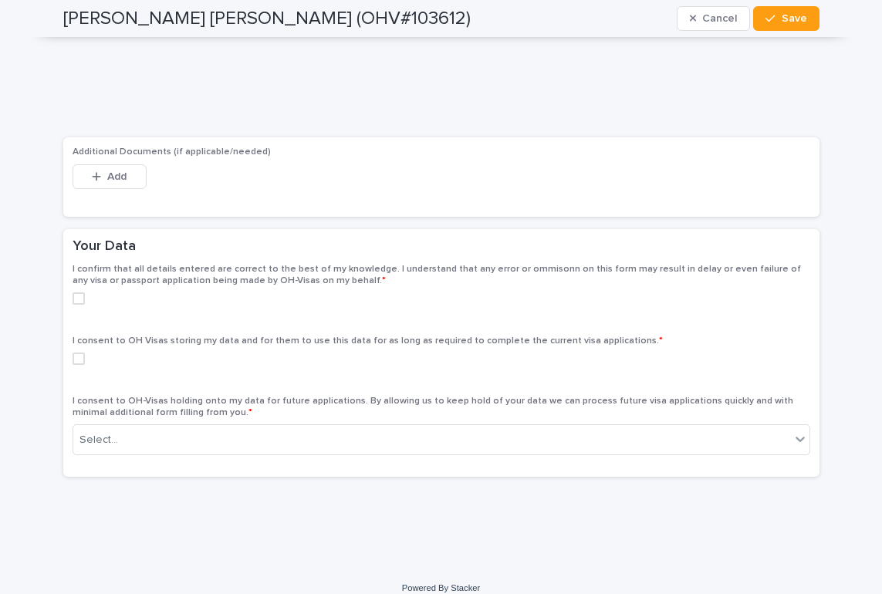
click at [75, 274] on div "I confirm that all details entered are correct to the best of my knowledge. I u…" at bounding box center [441, 290] width 737 height 53
click at [76, 292] on span at bounding box center [79, 298] width 12 height 12
click at [77, 353] on span at bounding box center [79, 359] width 12 height 12
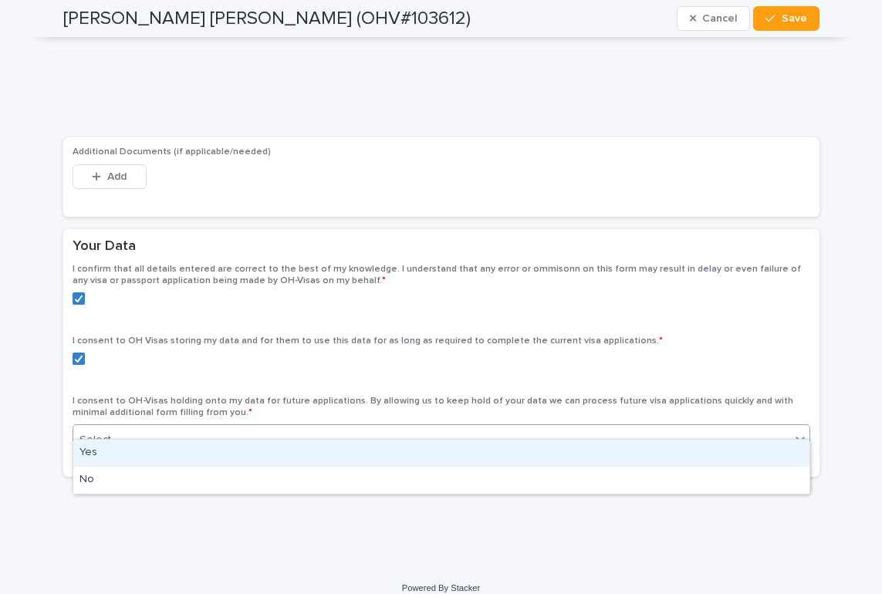
click at [95, 432] on div "Select..." at bounding box center [98, 440] width 39 height 16
click at [119, 455] on div "Yes" at bounding box center [441, 453] width 736 height 27
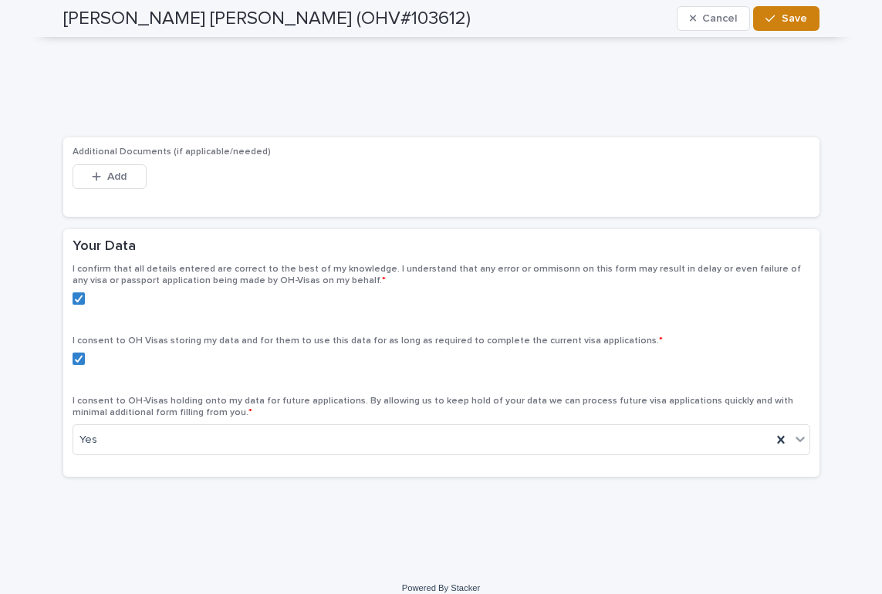
click at [782, 15] on span "Save" at bounding box center [793, 18] width 25 height 11
